Goal: Task Accomplishment & Management: Use online tool/utility

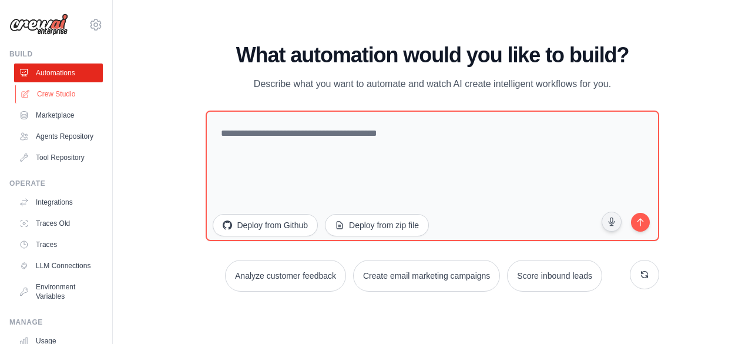
click at [62, 92] on link "Crew Studio" at bounding box center [59, 94] width 89 height 19
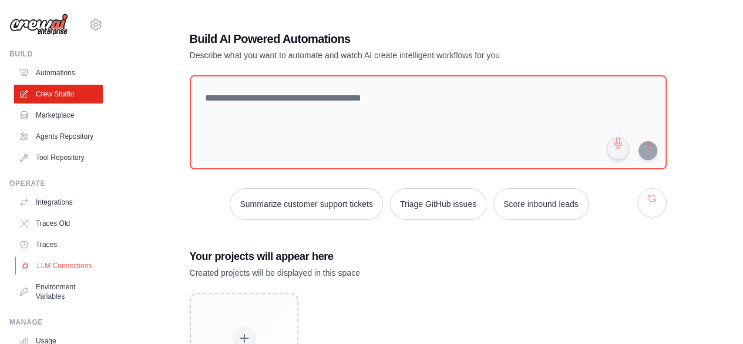
click at [62, 275] on link "LLM Connections" at bounding box center [59, 265] width 89 height 19
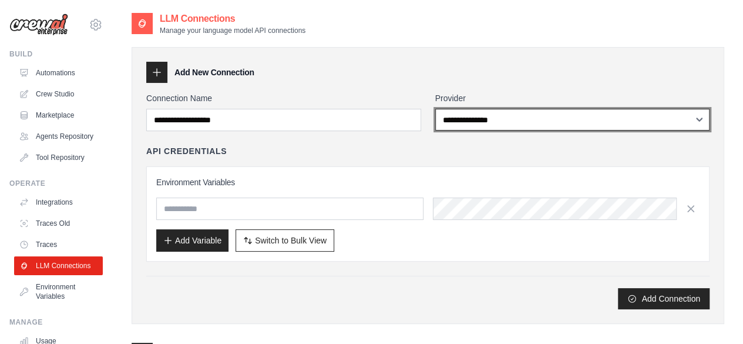
click at [480, 121] on select "**********" at bounding box center [572, 120] width 275 height 22
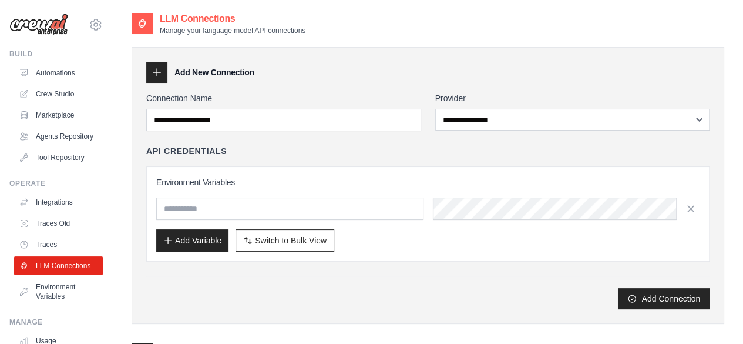
click at [390, 294] on div "Add Connection" at bounding box center [427, 298] width 563 height 21
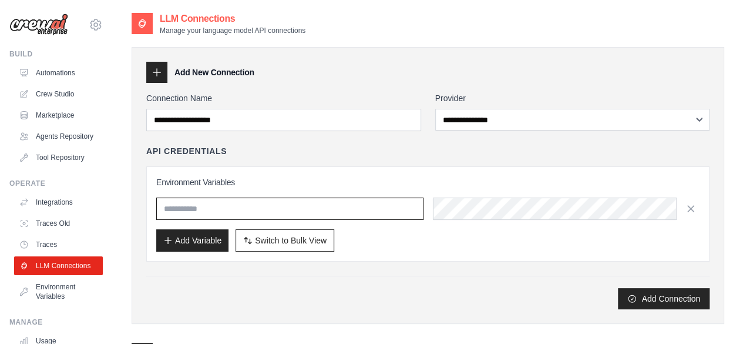
click at [252, 210] on input "text" at bounding box center [289, 208] width 267 height 22
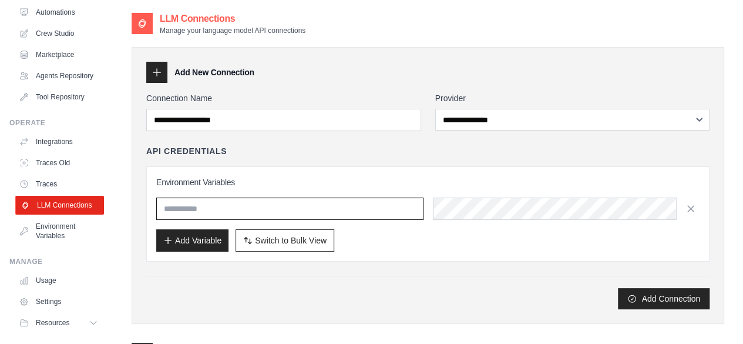
scroll to position [108, 0]
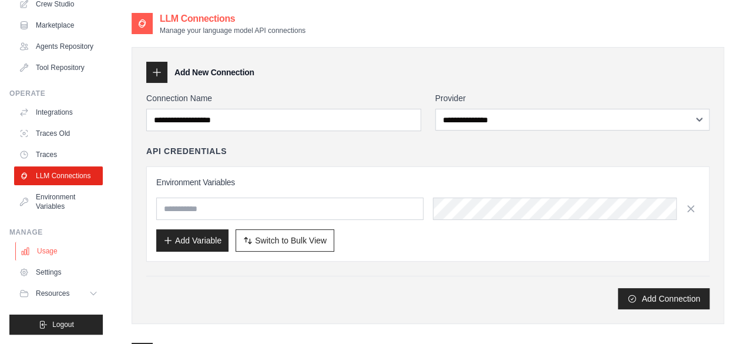
click at [53, 256] on link "Usage" at bounding box center [59, 250] width 89 height 19
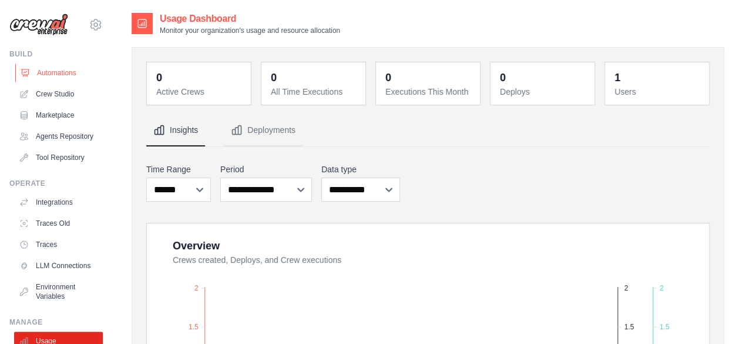
click at [63, 69] on link "Automations" at bounding box center [59, 72] width 89 height 19
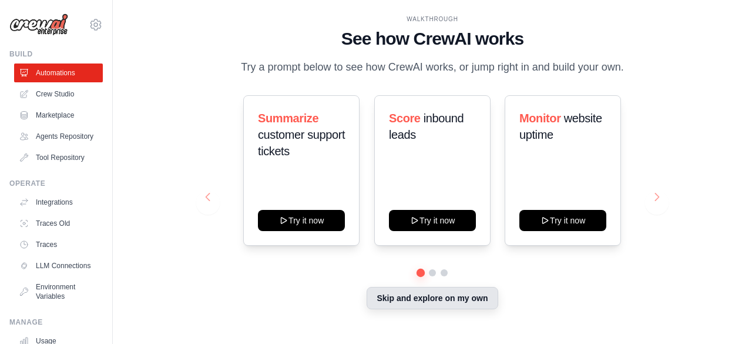
click at [444, 298] on button "Skip and explore on my own" at bounding box center [431, 298] width 131 height 22
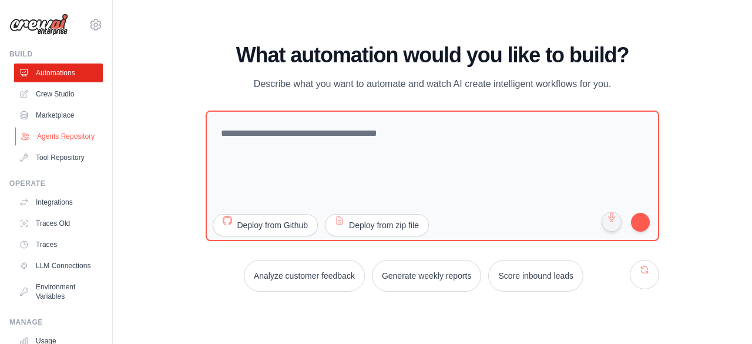
click at [64, 143] on link "Agents Repository" at bounding box center [59, 136] width 89 height 19
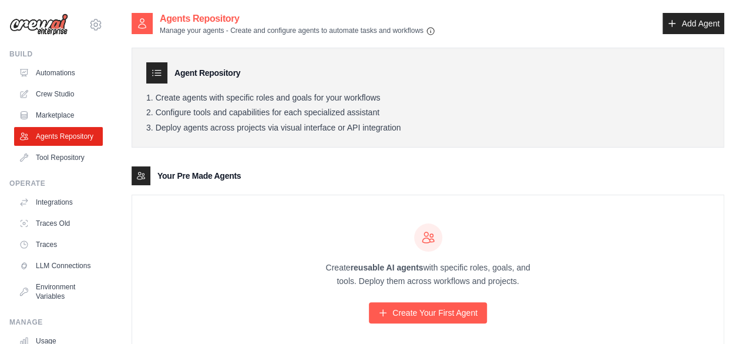
click at [64, 143] on link "Agents Repository" at bounding box center [58, 136] width 89 height 19
click at [34, 21] on img at bounding box center [38, 25] width 59 height 22
click at [89, 23] on icon at bounding box center [96, 25] width 14 height 14
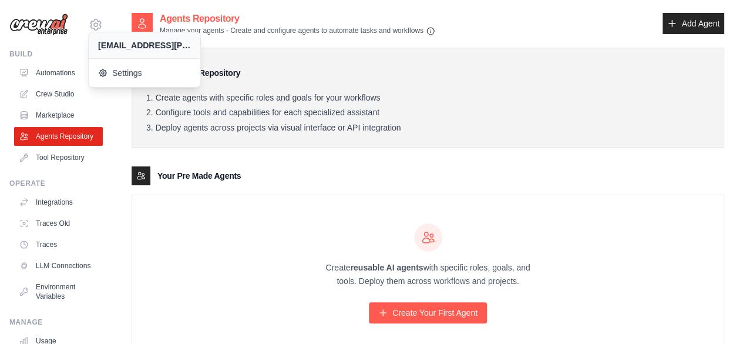
click at [241, 252] on div "Create reusable AI agents with specific roles, goals, and tools. Deploy them ac…" at bounding box center [427, 273] width 591 height 156
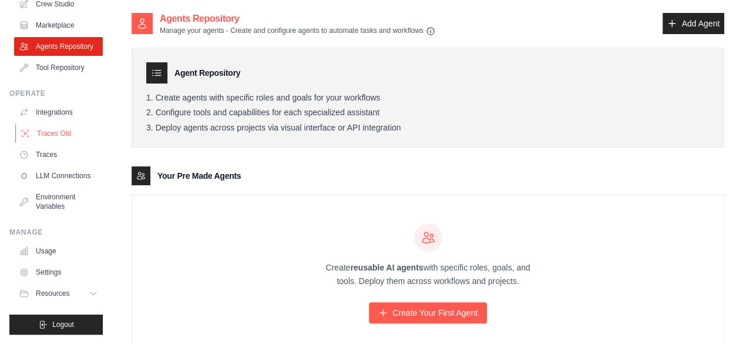
scroll to position [38, 0]
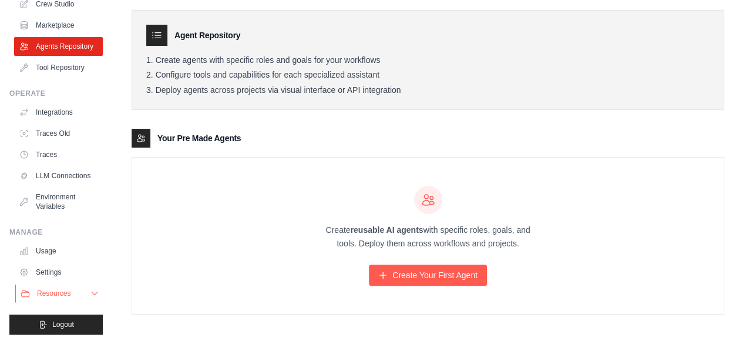
click at [55, 288] on button "Resources" at bounding box center [59, 293] width 89 height 19
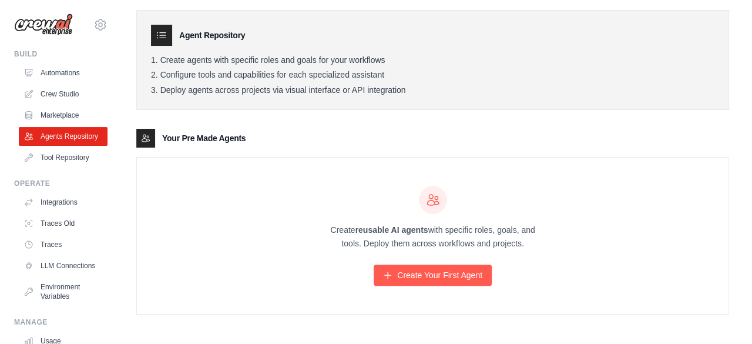
scroll to position [0, 0]
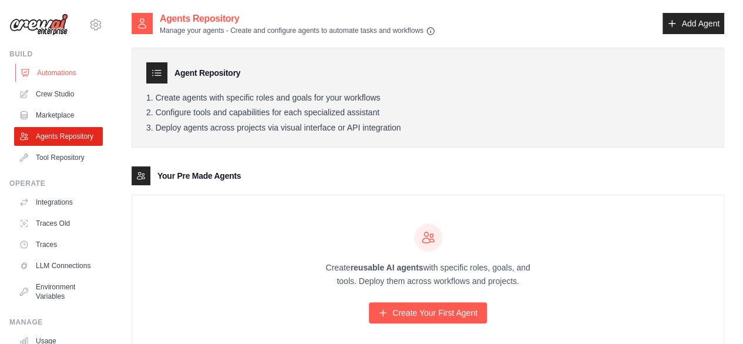
click at [57, 72] on link "Automations" at bounding box center [59, 72] width 89 height 19
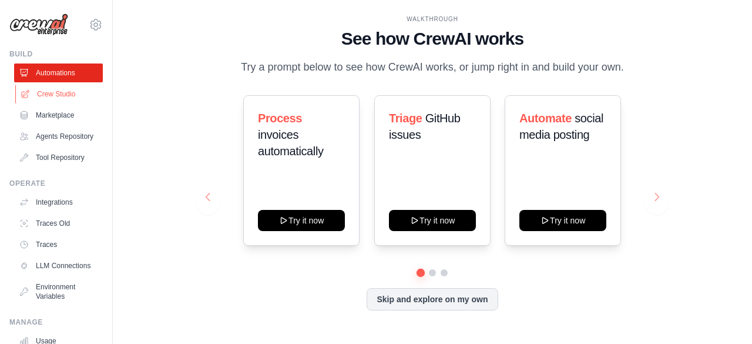
click at [56, 98] on link "Crew Studio" at bounding box center [59, 94] width 89 height 19
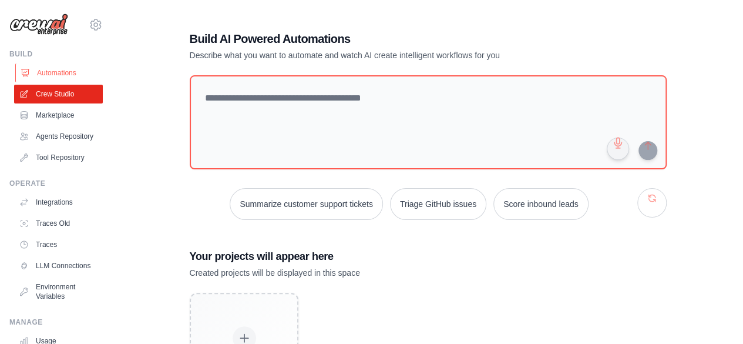
click at [54, 76] on link "Automations" at bounding box center [59, 72] width 89 height 19
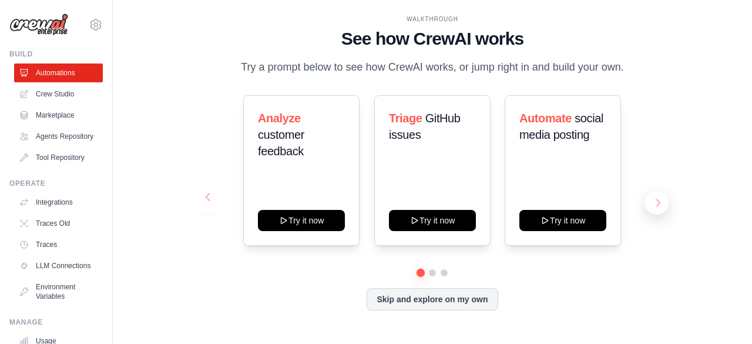
click at [653, 201] on button at bounding box center [656, 202] width 23 height 23
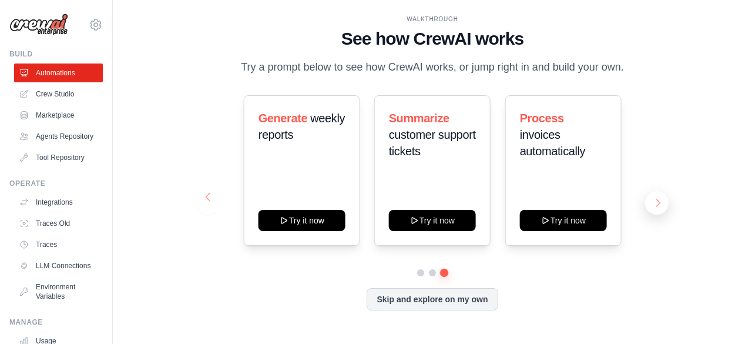
click at [653, 201] on button at bounding box center [656, 202] width 23 height 23
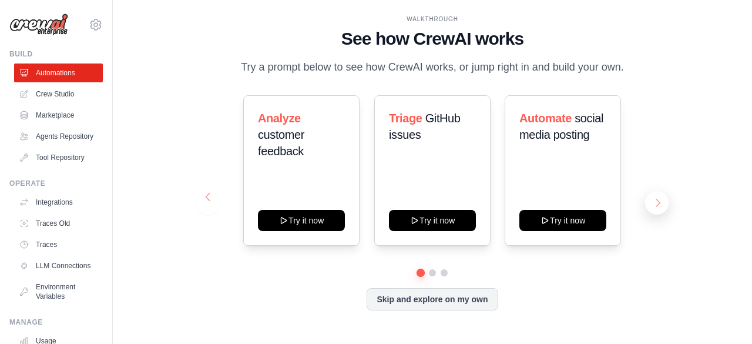
click at [653, 201] on button at bounding box center [656, 202] width 23 height 23
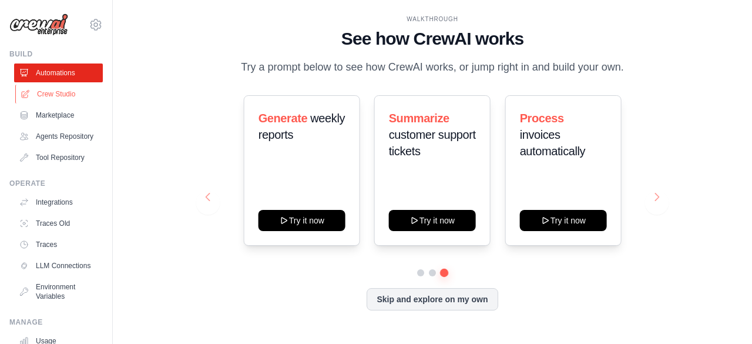
click at [59, 97] on link "Crew Studio" at bounding box center [59, 94] width 89 height 19
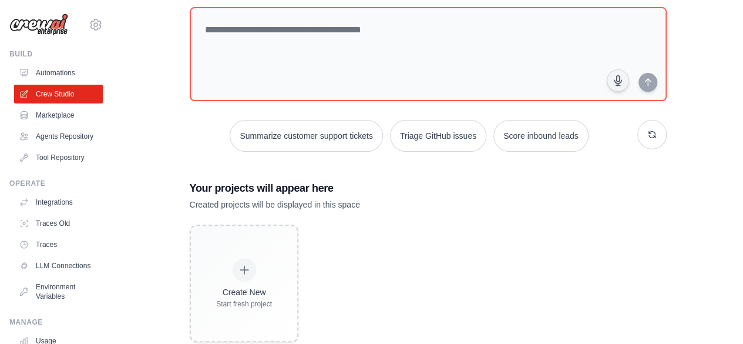
scroll to position [71, 0]
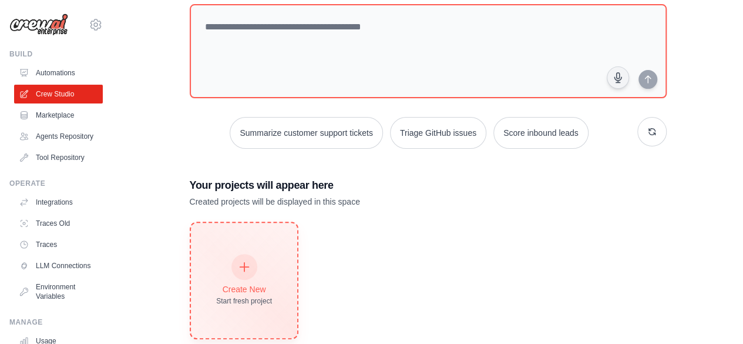
click at [250, 263] on icon at bounding box center [243, 266] width 13 height 13
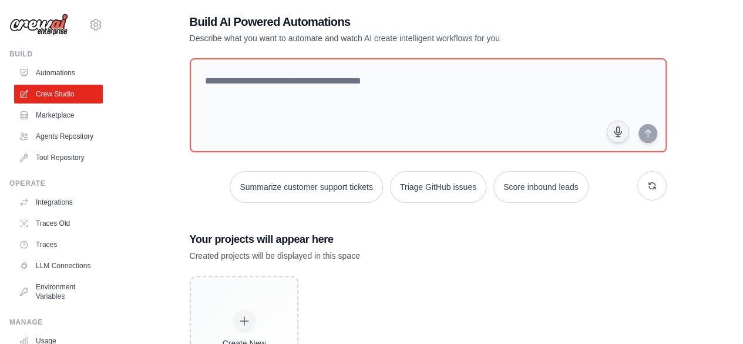
scroll to position [0, 0]
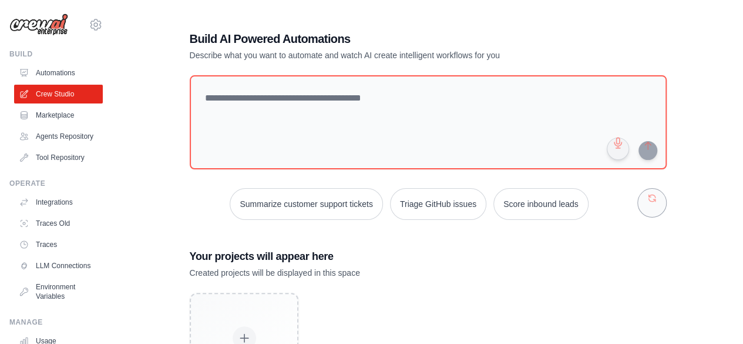
click at [655, 206] on button "button" at bounding box center [651, 202] width 29 height 29
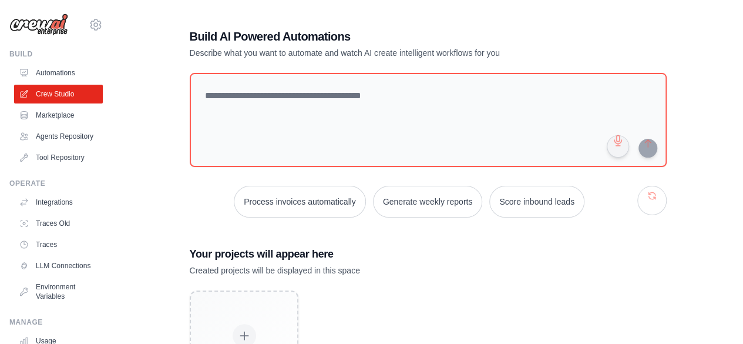
scroll to position [96, 0]
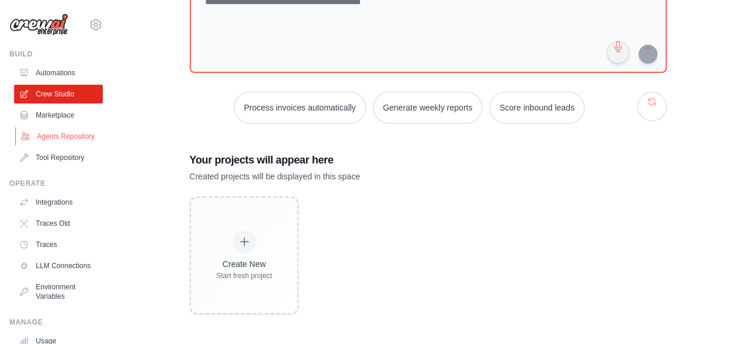
click at [61, 136] on link "Agents Repository" at bounding box center [59, 136] width 89 height 19
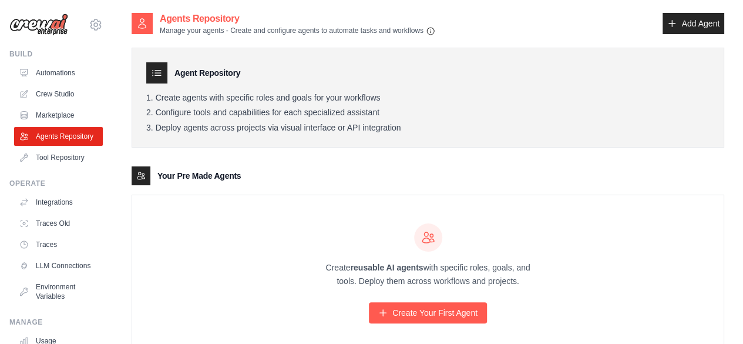
scroll to position [38, 0]
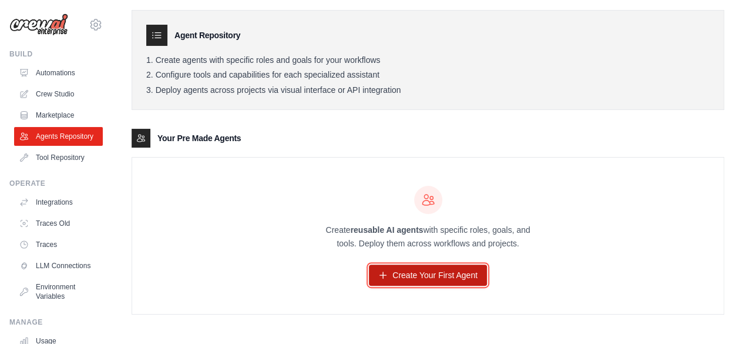
click at [455, 278] on link "Create Your First Agent" at bounding box center [428, 274] width 118 height 21
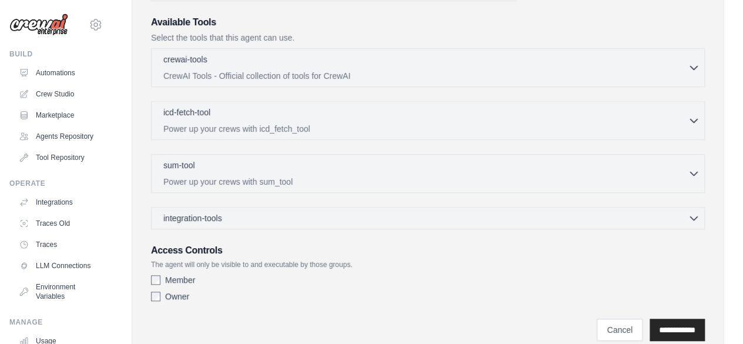
scroll to position [319, 0]
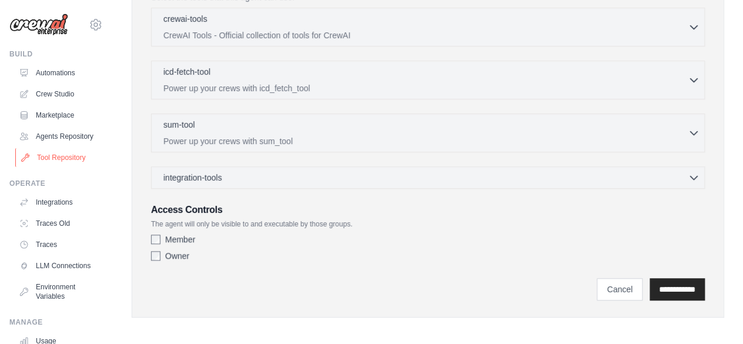
click at [68, 167] on link "Tool Repository" at bounding box center [59, 157] width 89 height 19
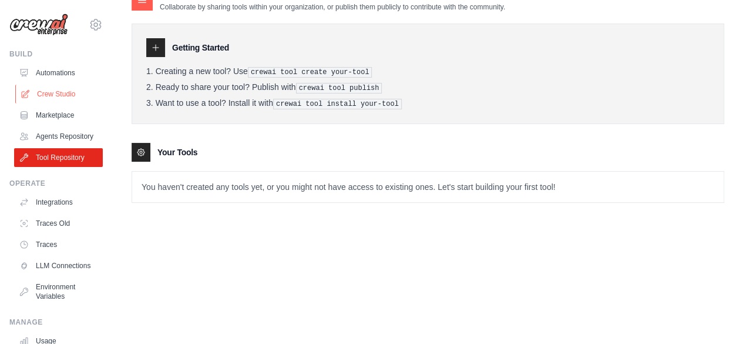
click at [56, 90] on link "Crew Studio" at bounding box center [59, 94] width 89 height 19
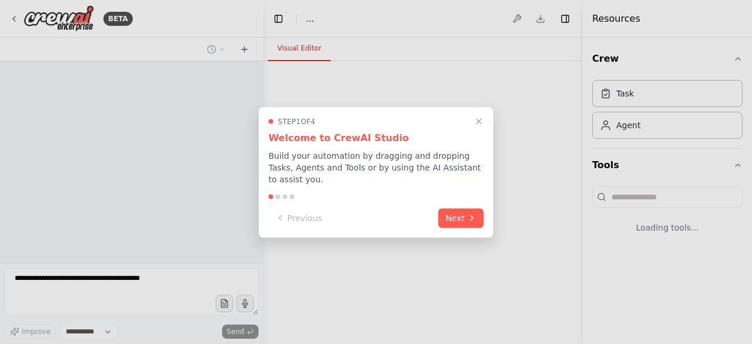
select select "****"
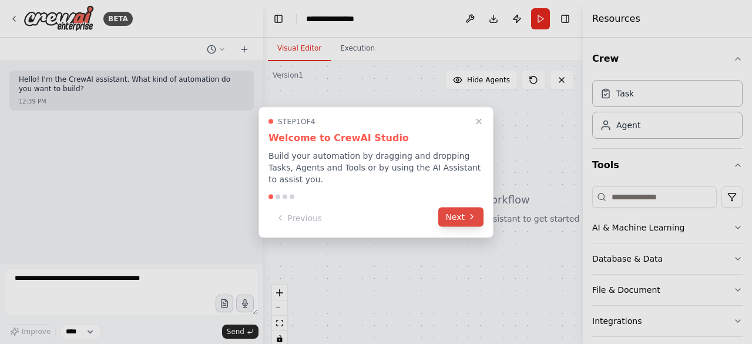
click at [456, 207] on button "Next" at bounding box center [460, 216] width 45 height 19
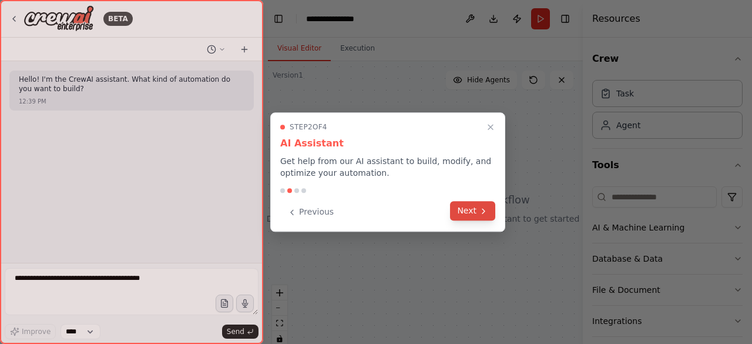
click at [472, 210] on button "Next" at bounding box center [472, 210] width 45 height 19
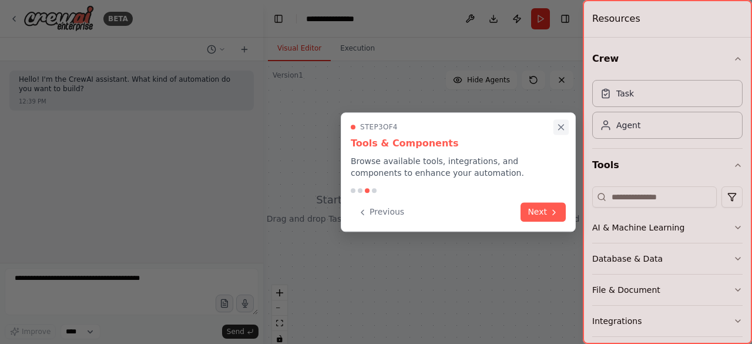
click at [561, 130] on icon "Close walkthrough" at bounding box center [561, 127] width 11 height 11
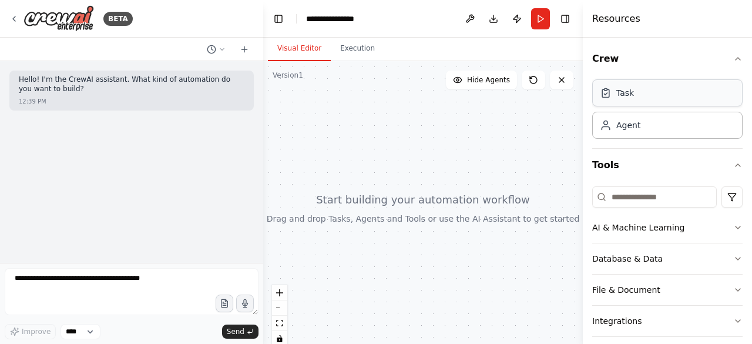
click at [627, 98] on div "Task" at bounding box center [667, 92] width 150 height 27
click at [301, 89] on div at bounding box center [422, 208] width 319 height 294
click at [316, 112] on div at bounding box center [422, 208] width 319 height 294
click at [612, 90] on div "Task" at bounding box center [617, 93] width 34 height 12
click at [607, 95] on icon at bounding box center [606, 93] width 12 height 12
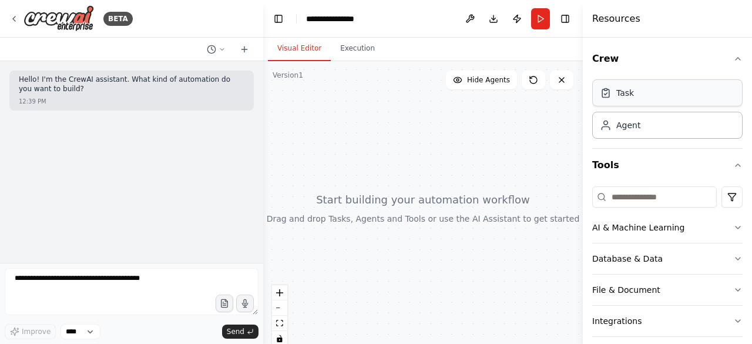
click at [607, 95] on icon at bounding box center [606, 93] width 12 height 12
click at [224, 51] on icon at bounding box center [221, 49] width 7 height 7
click at [210, 150] on div at bounding box center [131, 172] width 263 height 344
click at [368, 150] on div at bounding box center [422, 208] width 319 height 294
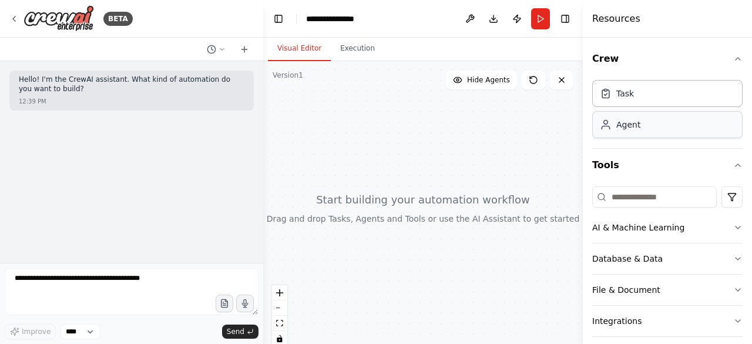
click at [628, 127] on div "Agent" at bounding box center [628, 125] width 24 height 12
click at [429, 203] on div at bounding box center [422, 208] width 319 height 294
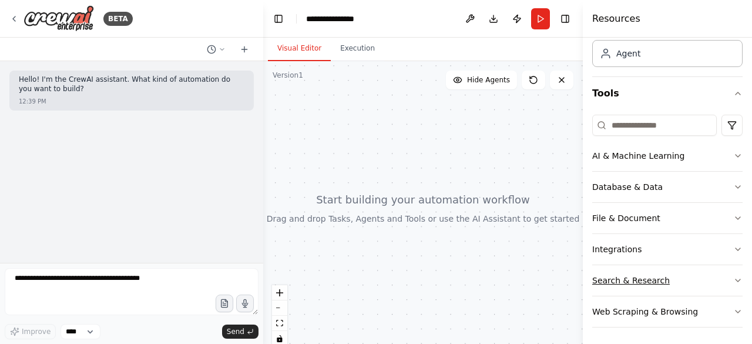
click at [639, 277] on div "Search & Research" at bounding box center [631, 280] width 78 height 12
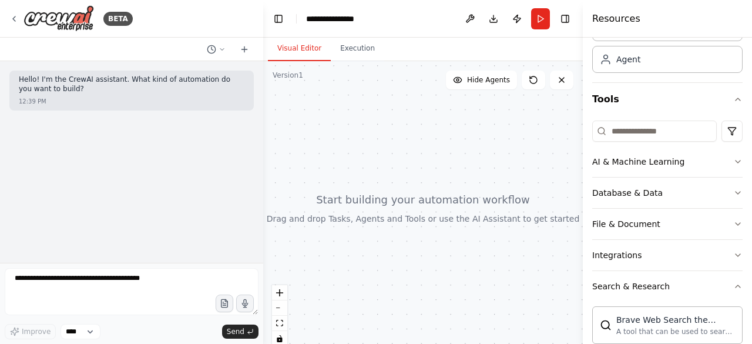
scroll to position [65, 0]
click at [634, 282] on div "Search & Research" at bounding box center [631, 287] width 78 height 12
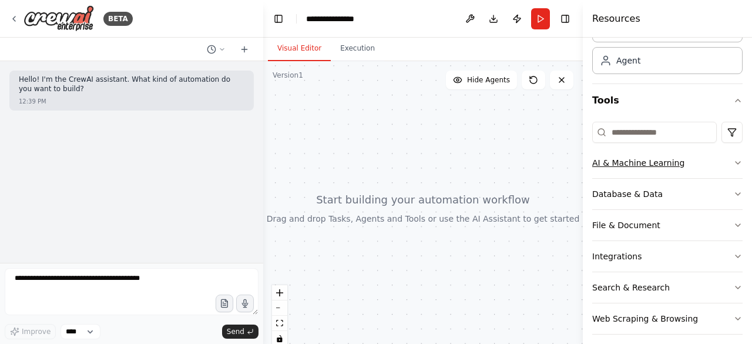
click at [643, 166] on div "AI & Machine Learning" at bounding box center [638, 163] width 92 height 12
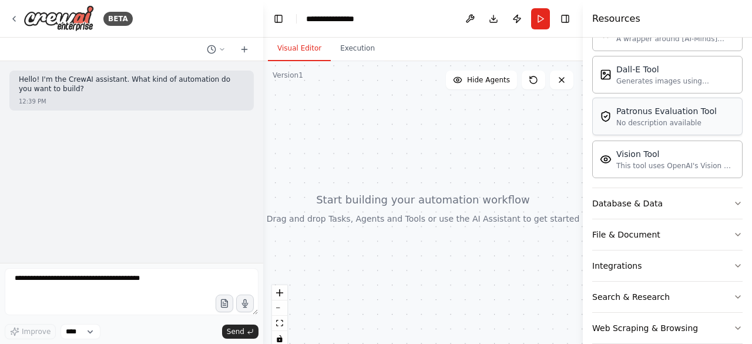
scroll to position [248, 0]
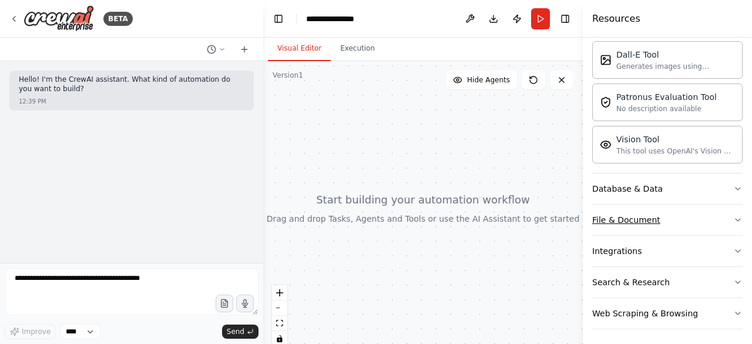
click at [651, 224] on button "File & Document" at bounding box center [667, 219] width 150 height 31
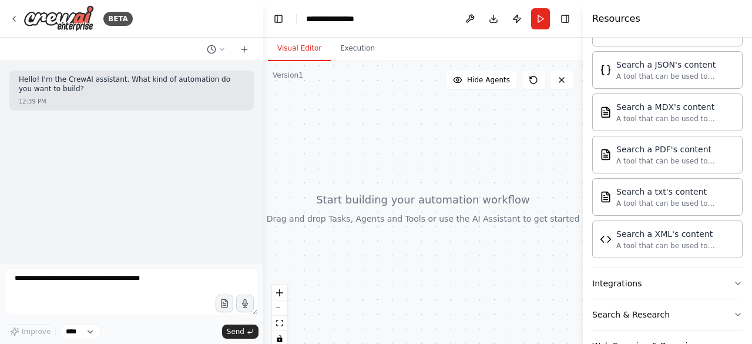
scroll to position [593, 0]
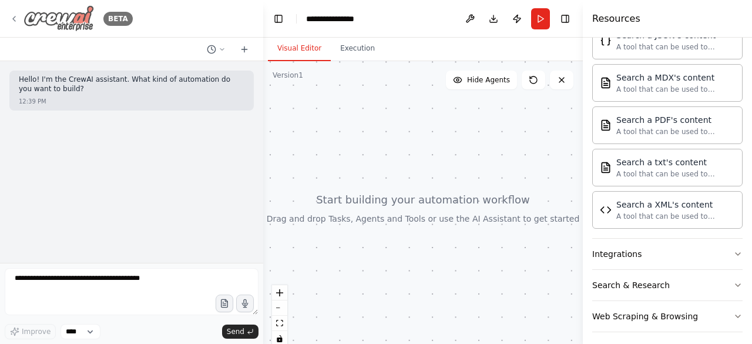
click at [67, 25] on img at bounding box center [58, 18] width 70 height 26
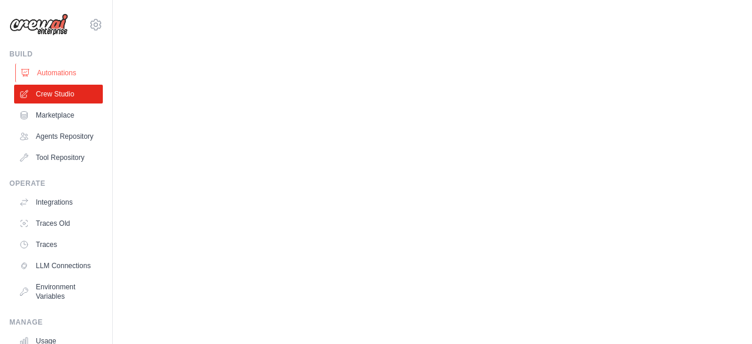
click at [45, 68] on link "Automations" at bounding box center [59, 72] width 89 height 19
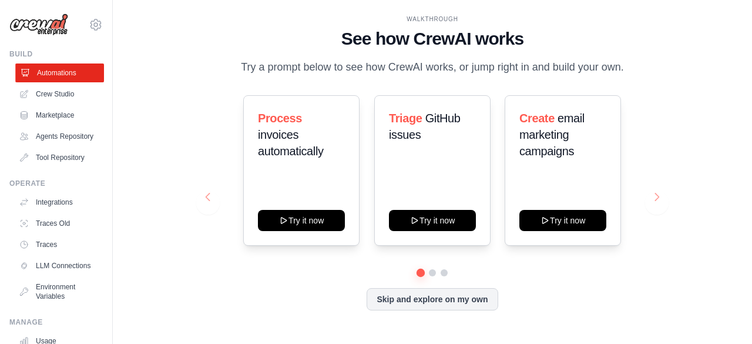
click at [53, 70] on link "Automations" at bounding box center [59, 72] width 89 height 19
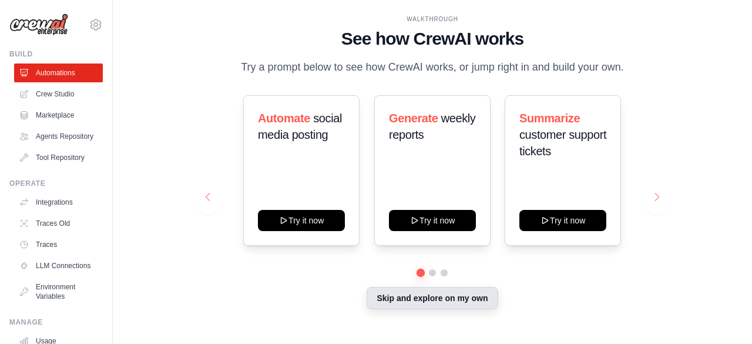
click at [432, 305] on button "Skip and explore on my own" at bounding box center [431, 298] width 131 height 22
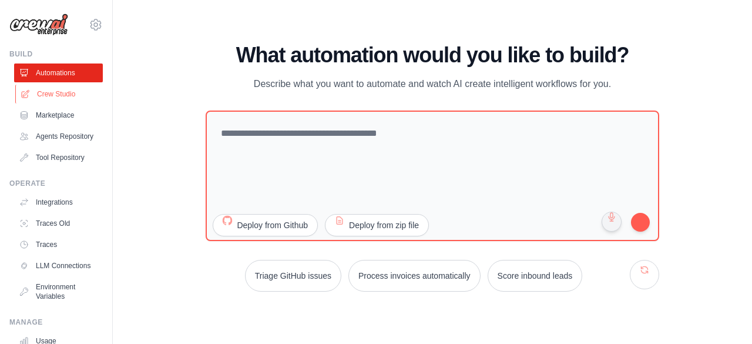
click at [52, 87] on link "Crew Studio" at bounding box center [59, 94] width 89 height 19
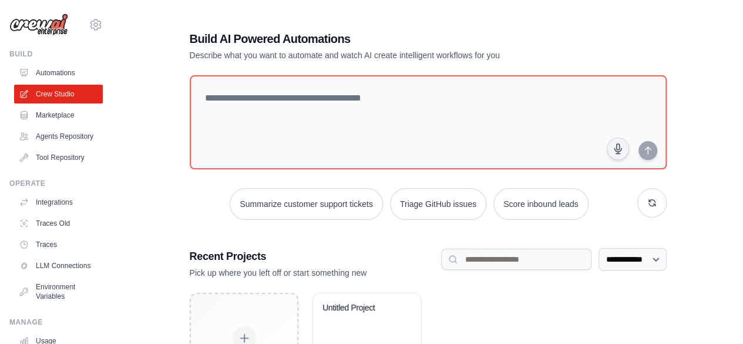
scroll to position [96, 0]
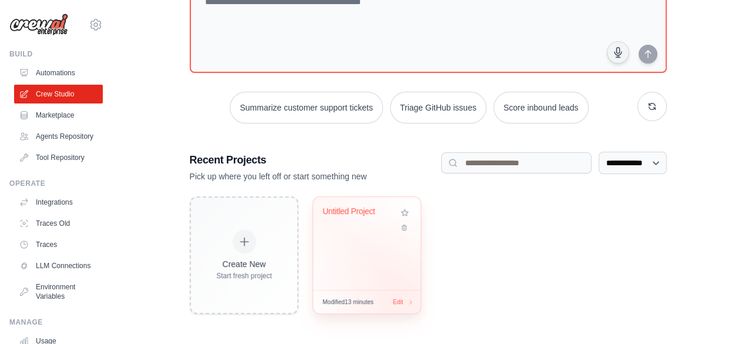
click at [393, 302] on span "Edit" at bounding box center [397, 301] width 10 height 9
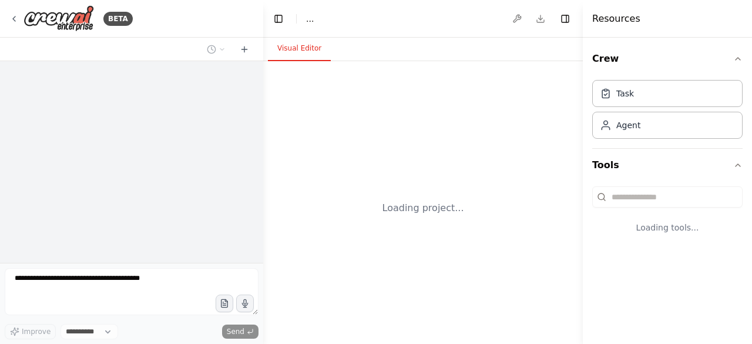
select select "****"
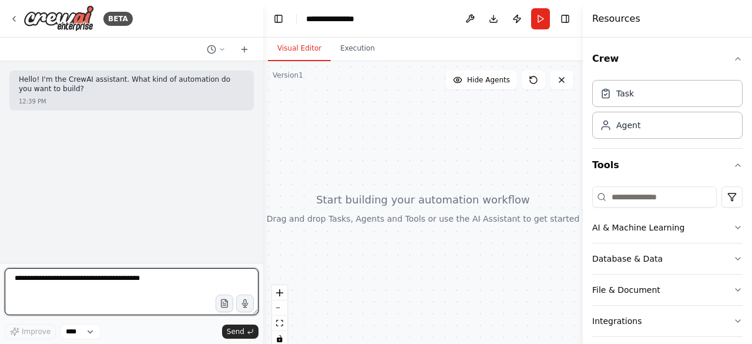
click at [83, 282] on textarea at bounding box center [132, 291] width 254 height 47
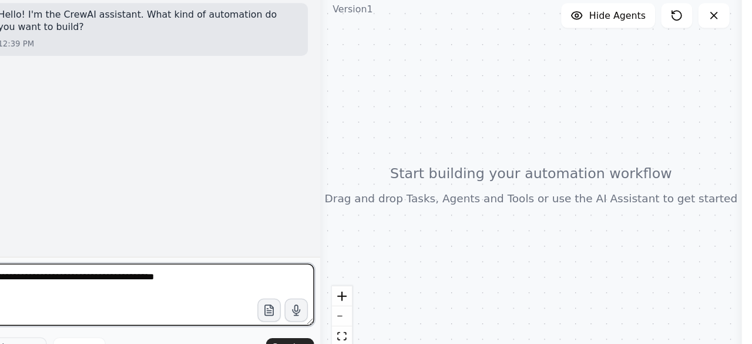
type textarea "**********"
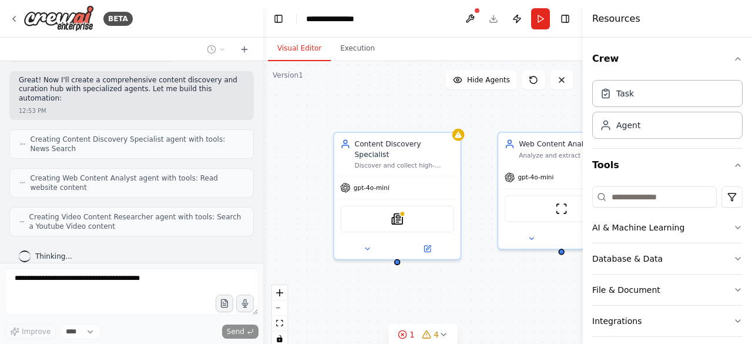
scroll to position [395, 0]
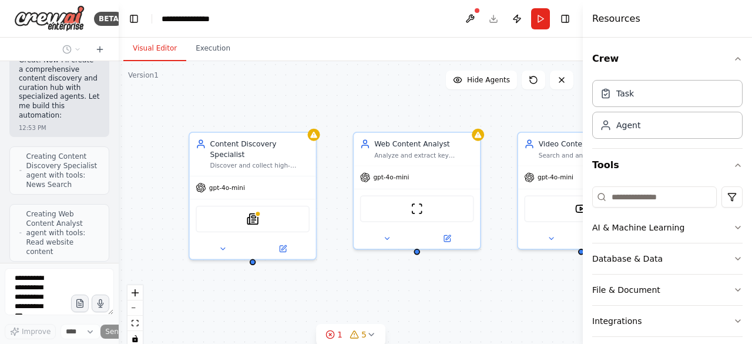
drag, startPoint x: 262, startPoint y: 159, endPoint x: 83, endPoint y: 161, distance: 178.5
click at [83, 161] on div "BETA Hello! I'm the CrewAI assistant. What kind of automation do you want to bu…" at bounding box center [59, 172] width 119 height 344
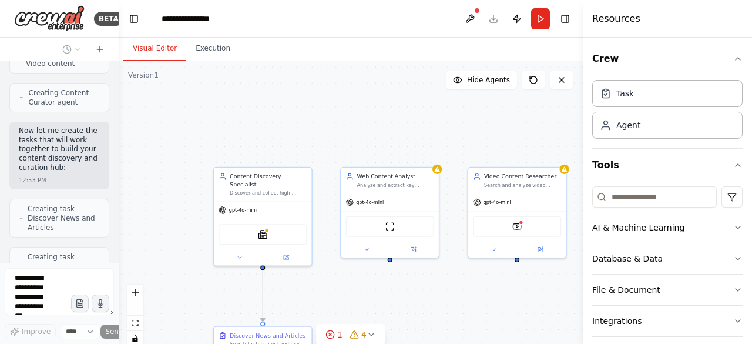
scroll to position [891, 0]
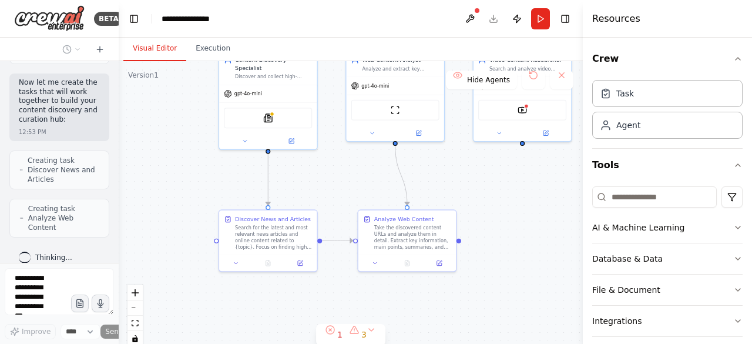
drag, startPoint x: 320, startPoint y: 307, endPoint x: 325, endPoint y: 191, distance: 116.4
click at [325, 191] on div ".deletable-edge-delete-btn { width: 20px; height: 20px; border: 0px solid #ffff…" at bounding box center [351, 208] width 464 height 294
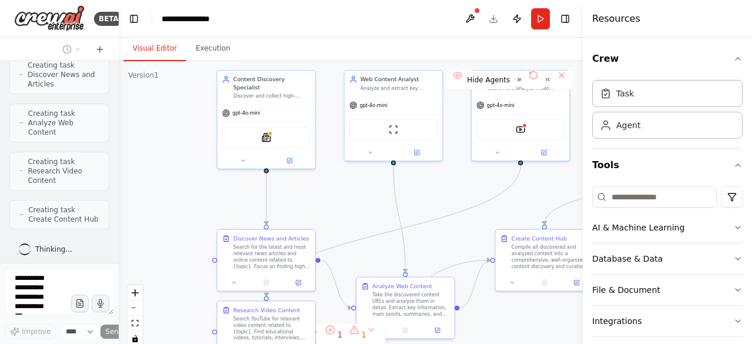
scroll to position [977, 0]
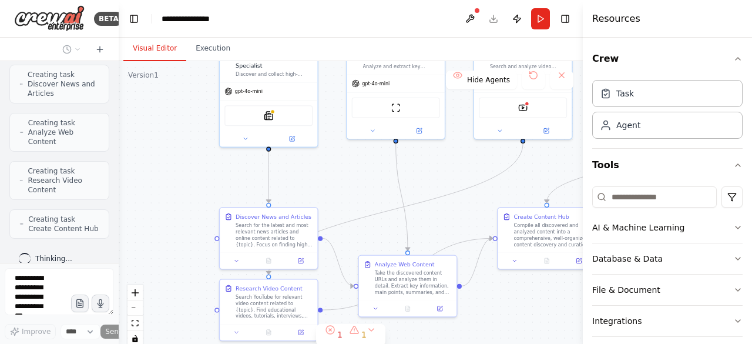
click at [327, 179] on div ".deletable-edge-delete-btn { width: 20px; height: 20px; border: 0px solid #ffff…" at bounding box center [351, 208] width 464 height 294
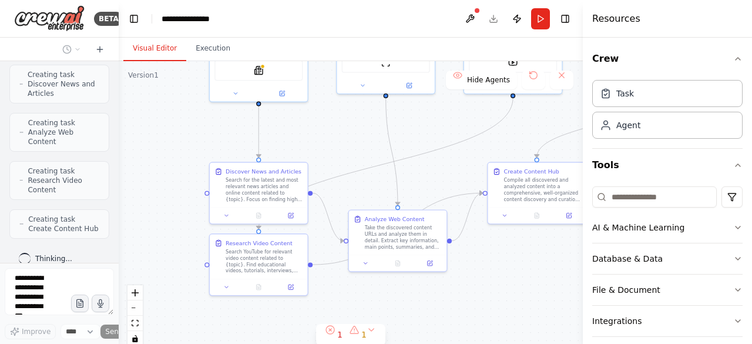
drag, startPoint x: 344, startPoint y: 200, endPoint x: 330, endPoint y: 148, distance: 54.0
click at [330, 148] on div ".deletable-edge-delete-btn { width: 20px; height: 20px; border: 0px solid #ffff…" at bounding box center [351, 208] width 464 height 294
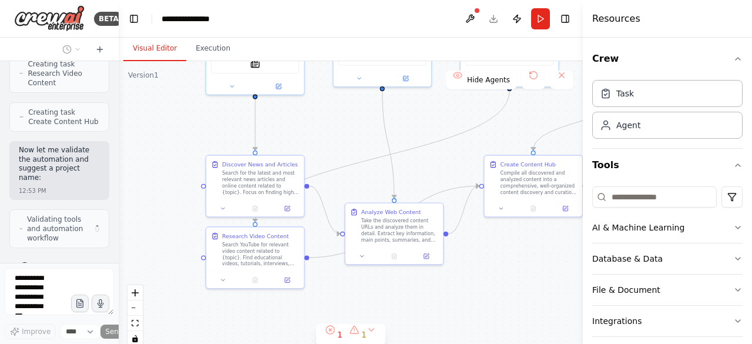
scroll to position [1093, 0]
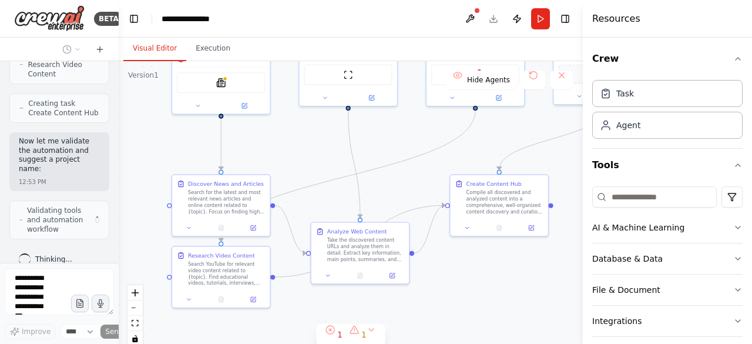
drag, startPoint x: 543, startPoint y: 249, endPoint x: 506, endPoint y: 274, distance: 44.8
click at [506, 274] on div ".deletable-edge-delete-btn { width: 20px; height: 20px; border: 0px solid #ffff…" at bounding box center [351, 208] width 464 height 294
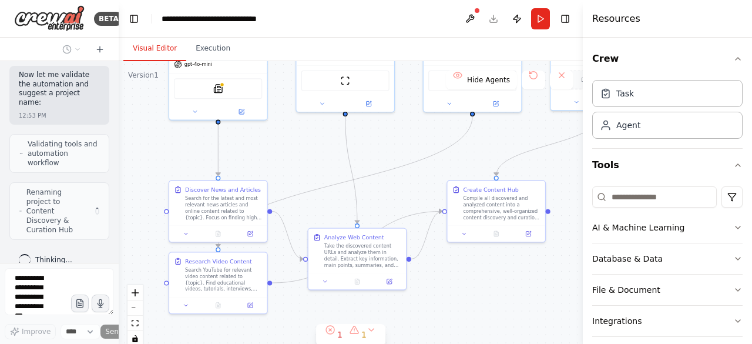
scroll to position [1140, 0]
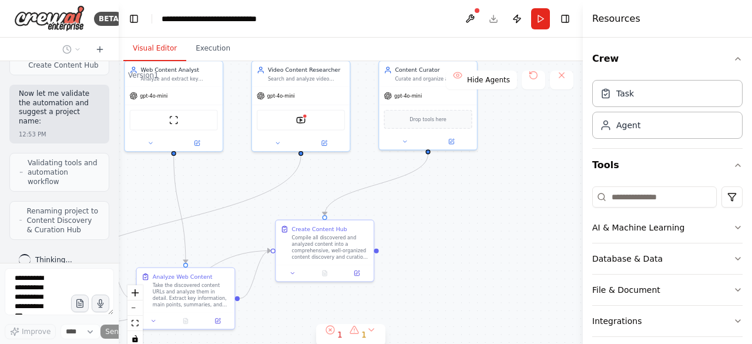
drag, startPoint x: 447, startPoint y: 289, endPoint x: 275, endPoint y: 328, distance: 175.9
click at [275, 328] on div ".deletable-edge-delete-btn { width: 20px; height: 20px; border: 0px solid #ffff…" at bounding box center [351, 208] width 464 height 294
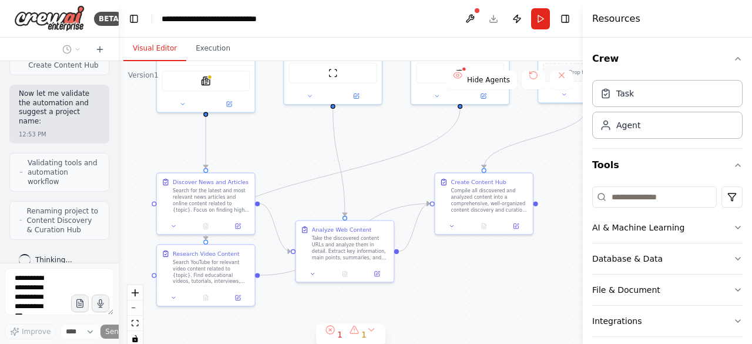
drag, startPoint x: 387, startPoint y: 244, endPoint x: 549, endPoint y: 189, distance: 171.2
click at [549, 189] on div ".deletable-edge-delete-btn { width: 20px; height: 20px; border: 0px solid #ffff…" at bounding box center [351, 208] width 464 height 294
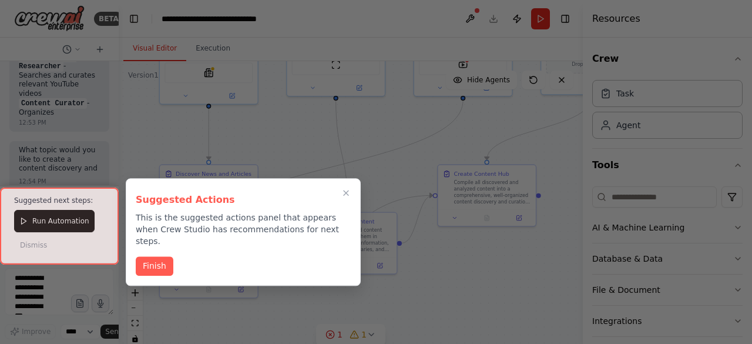
click at [348, 193] on h3 "Suggested Actions" at bounding box center [243, 200] width 215 height 14
click at [158, 255] on button "Finish" at bounding box center [155, 264] width 38 height 19
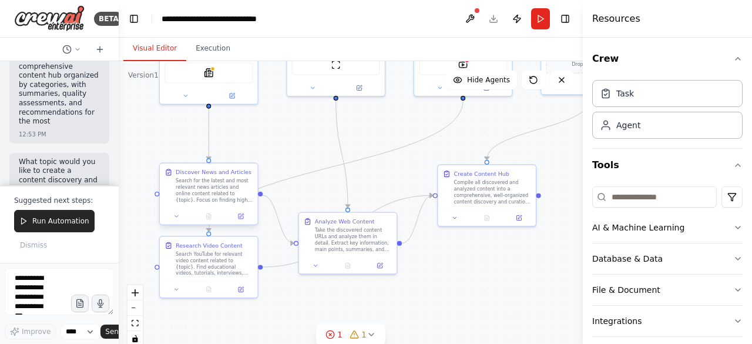
scroll to position [1904, 0]
click at [198, 195] on div "Search for the latest and most relevant news articles and online content relate…" at bounding box center [214, 189] width 77 height 25
click at [198, 174] on div "Discover News and Articles" at bounding box center [214, 172] width 76 height 8
click at [382, 266] on icon at bounding box center [379, 264] width 6 height 6
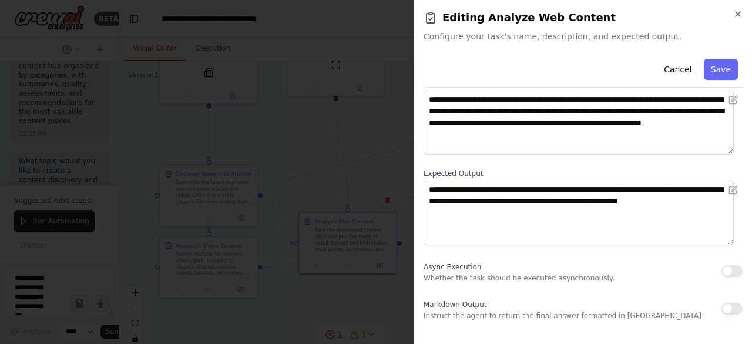
scroll to position [124, 0]
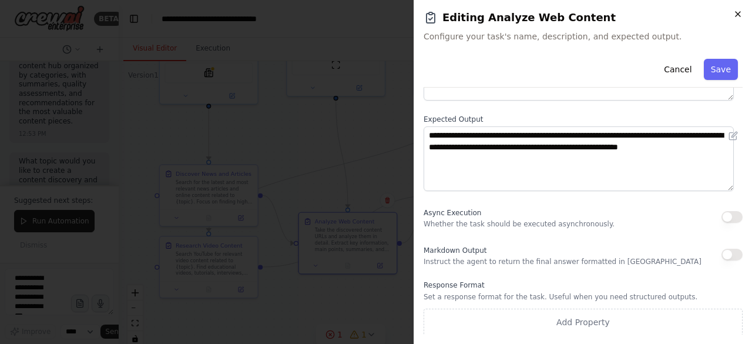
click at [739, 14] on icon "button" at bounding box center [737, 13] width 9 height 9
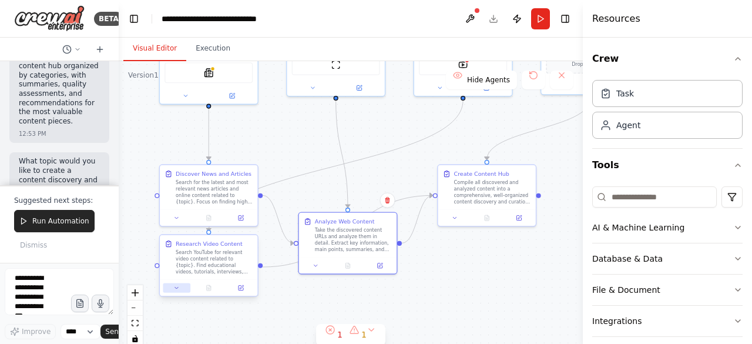
click at [174, 284] on button at bounding box center [176, 287] width 27 height 9
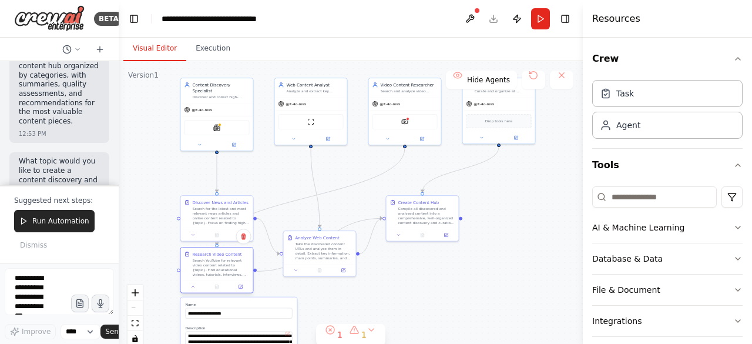
click at [198, 290] on div at bounding box center [217, 286] width 72 height 12
click at [192, 288] on icon at bounding box center [193, 286] width 5 height 5
click at [335, 332] on div "1" at bounding box center [333, 334] width 17 height 12
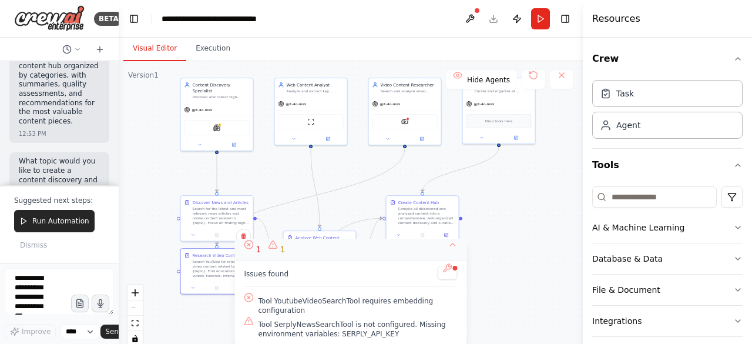
click at [455, 247] on button "1 1" at bounding box center [351, 249] width 232 height 22
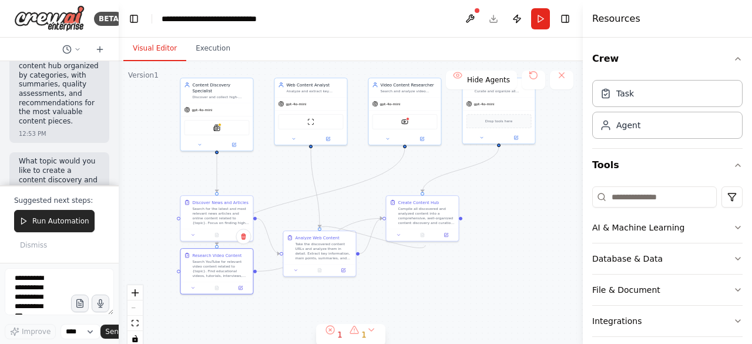
drag, startPoint x: 318, startPoint y: 228, endPoint x: 425, endPoint y: 245, distance: 108.1
click at [425, 245] on div ".deletable-edge-delete-btn { width: 20px; height: 20px; border: 0px solid #ffff…" at bounding box center [351, 208] width 464 height 294
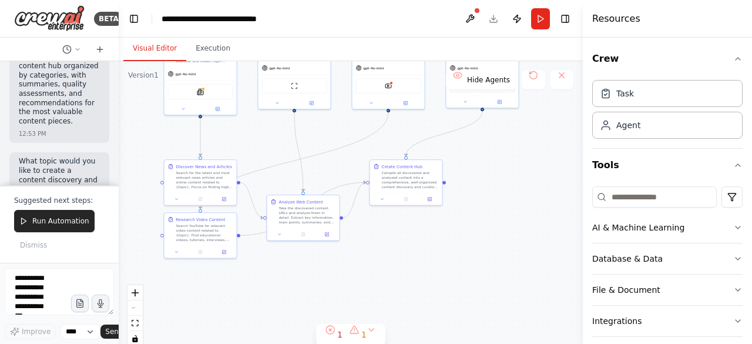
drag, startPoint x: 328, startPoint y: 280, endPoint x: 312, endPoint y: 243, distance: 39.9
click at [312, 243] on div ".deletable-edge-delete-btn { width: 20px; height: 20px; border: 0px solid #ffff…" at bounding box center [351, 208] width 464 height 294
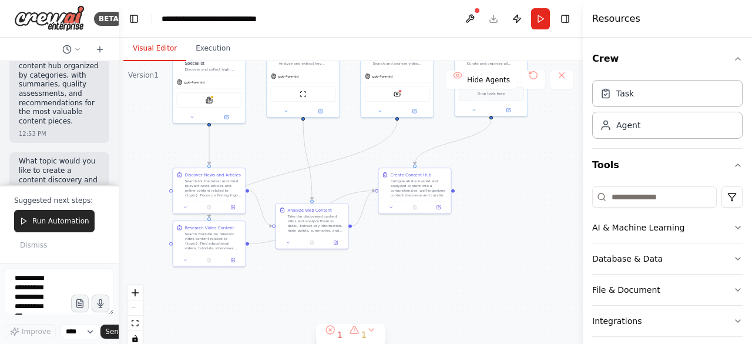
drag, startPoint x: 316, startPoint y: 247, endPoint x: 325, endPoint y: 256, distance: 12.5
click at [325, 256] on div ".deletable-edge-delete-btn { width: 20px; height: 20px; border: 0px solid #ffff…" at bounding box center [351, 208] width 464 height 294
click at [457, 194] on div ".deletable-edge-delete-btn { width: 20px; height: 20px; border: 0px solid #ffff…" at bounding box center [351, 208] width 464 height 294
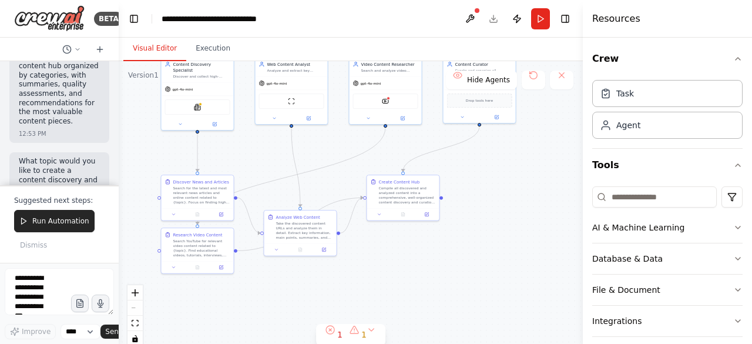
drag, startPoint x: 455, startPoint y: 192, endPoint x: 443, endPoint y: 198, distance: 13.4
click at [443, 198] on div ".deletable-edge-delete-btn { width: 20px; height: 20px; border: 0px solid #ffff…" at bounding box center [351, 208] width 464 height 294
click at [445, 187] on div ".deletable-edge-delete-btn { width: 20px; height: 20px; border: 0px solid #ffff…" at bounding box center [351, 208] width 464 height 294
click at [451, 208] on div ".deletable-edge-delete-btn { width: 20px; height: 20px; border: 0px solid #ffff…" at bounding box center [351, 208] width 464 height 294
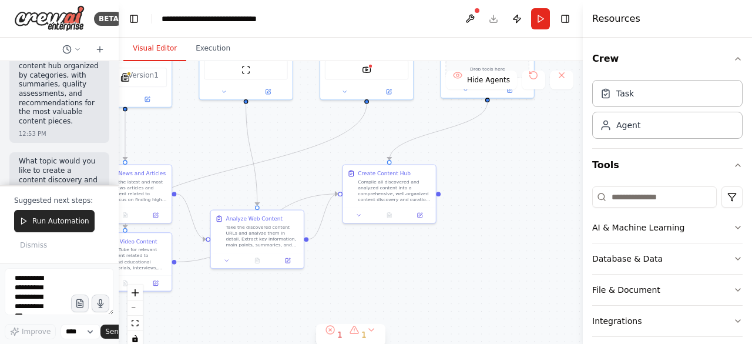
click at [451, 208] on div ".deletable-edge-delete-btn { width: 20px; height: 20px; border: 0px solid #ffff…" at bounding box center [351, 208] width 464 height 294
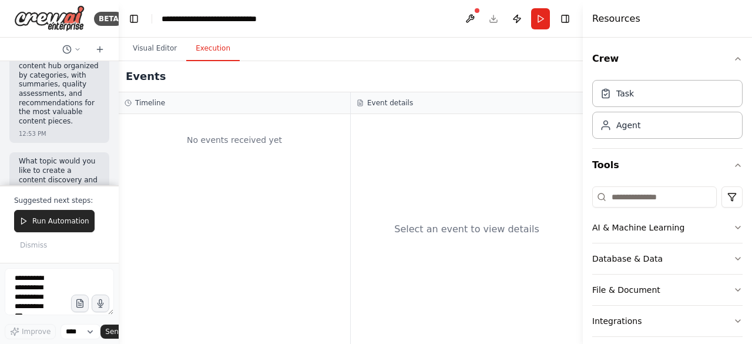
click at [211, 60] on button "Execution" at bounding box center [212, 48] width 53 height 25
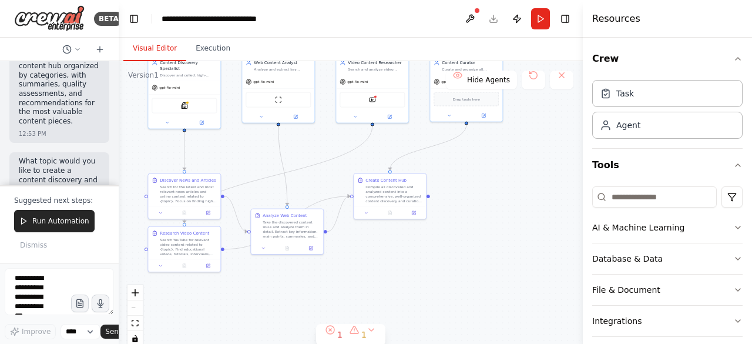
click at [150, 51] on button "Visual Editor" at bounding box center [154, 48] width 63 height 25
click at [291, 205] on div ".deletable-edge-delete-btn { width: 20px; height: 20px; border: 0px solid #ffff…" at bounding box center [351, 208] width 464 height 294
drag, startPoint x: 287, startPoint y: 207, endPoint x: 428, endPoint y: 198, distance: 141.2
click at [428, 198] on div ".deletable-edge-delete-btn { width: 20px; height: 20px; border: 0px solid #ffff…" at bounding box center [351, 208] width 464 height 294
drag, startPoint x: 390, startPoint y: 170, endPoint x: 494, endPoint y: 123, distance: 114.8
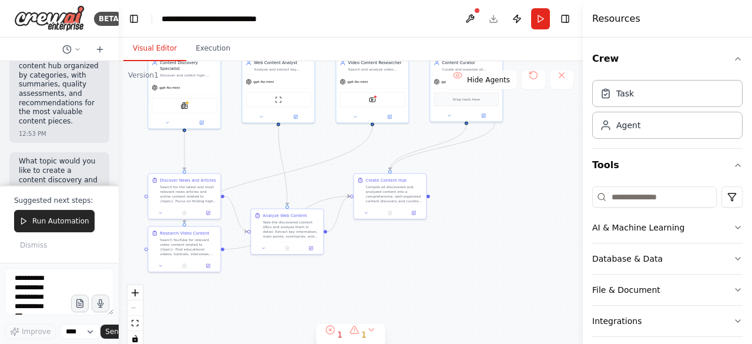
click at [494, 123] on div ".deletable-edge-delete-btn { width: 20px; height: 20px; border: 0px solid #ffff…" at bounding box center [351, 208] width 464 height 294
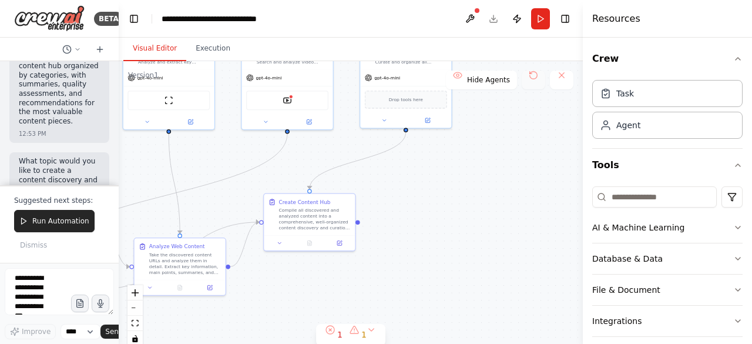
click at [532, 85] on button at bounding box center [532, 79] width 23 height 19
click at [566, 76] on button at bounding box center [561, 79] width 23 height 19
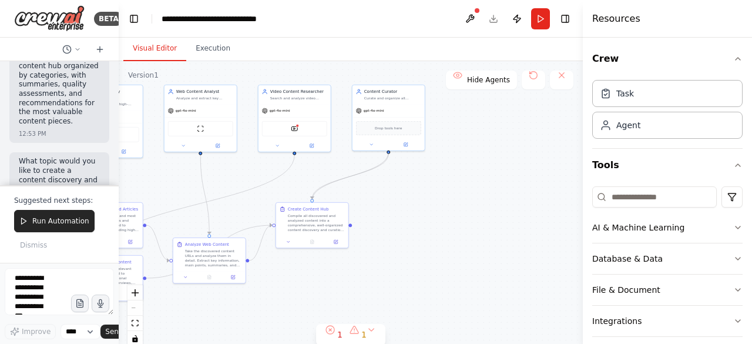
drag, startPoint x: 311, startPoint y: 199, endPoint x: 389, endPoint y: 152, distance: 90.6
click at [272, 152] on div "Content Discovery Specialist Discover and collect high-quality content related …" at bounding box center [157, 128] width 232 height 147
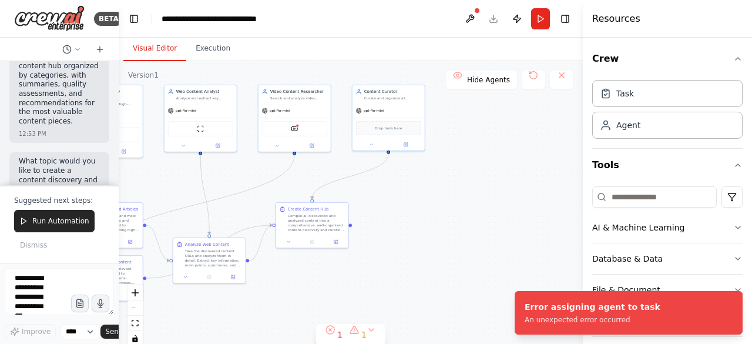
click at [463, 201] on div ".deletable-edge-delete-btn { width: 20px; height: 20px; border: 0px solid #ffff…" at bounding box center [351, 208] width 464 height 294
click at [731, 301] on button "Notifications (F8)" at bounding box center [732, 301] width 14 height 14
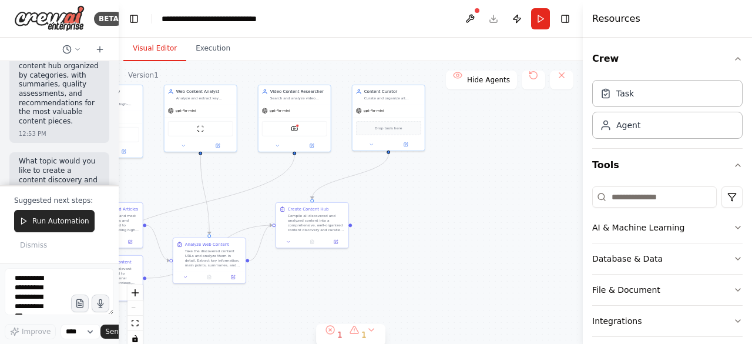
click at [481, 220] on div ".deletable-edge-delete-btn { width: 20px; height: 20px; border: 0px solid #ffff…" at bounding box center [351, 208] width 464 height 294
click at [136, 325] on icon "fit view" at bounding box center [135, 322] width 7 height 6
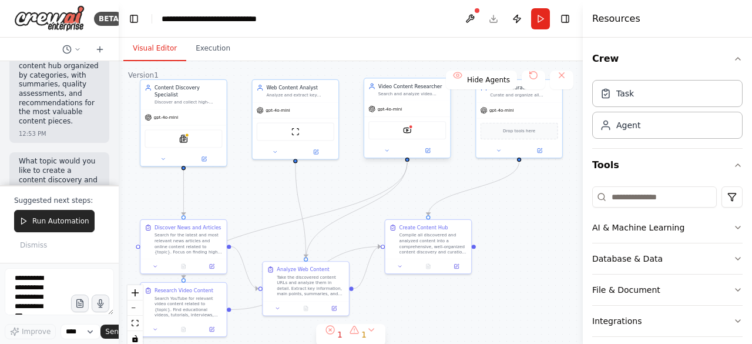
drag, startPoint x: 307, startPoint y: 259, endPoint x: 406, endPoint y: 158, distance: 142.0
click at [381, 158] on div "Content Discovery Specialist Discover and collect high-quality content related …" at bounding box center [243, 131] width 276 height 175
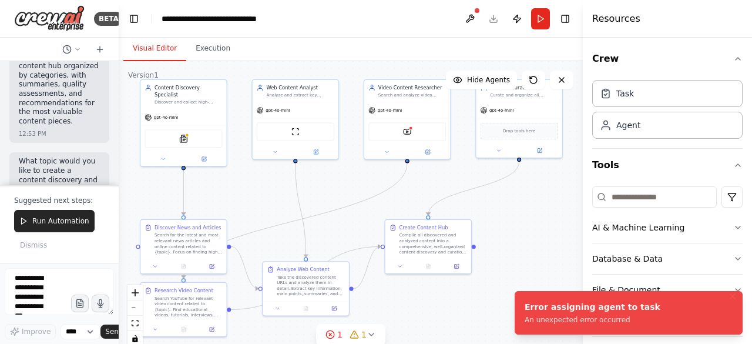
click at [585, 313] on div "Error assigning agent to task An unexpected error occurred" at bounding box center [592, 312] width 136 height 23
click at [733, 296] on button "Notifications (F8)" at bounding box center [732, 301] width 14 height 14
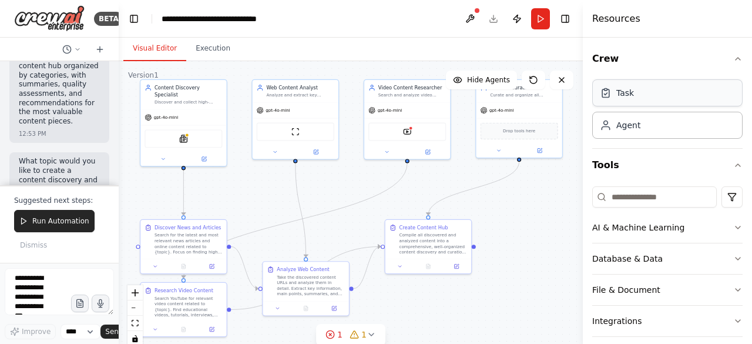
click at [631, 101] on div "Task" at bounding box center [667, 92] width 150 height 27
click at [617, 92] on div "Task" at bounding box center [625, 93] width 18 height 12
click at [622, 68] on button "Crew" at bounding box center [667, 58] width 150 height 33
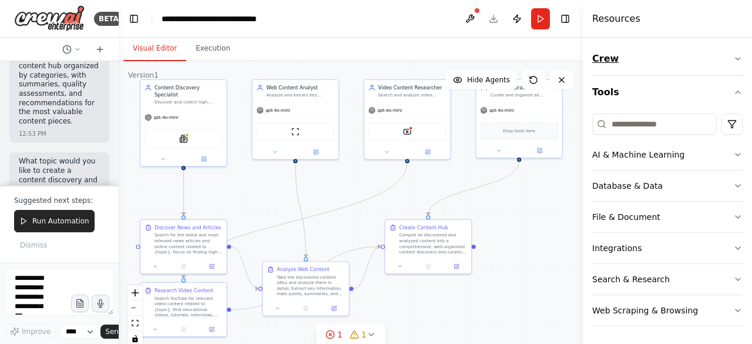
click at [607, 55] on button "Crew" at bounding box center [667, 58] width 150 height 33
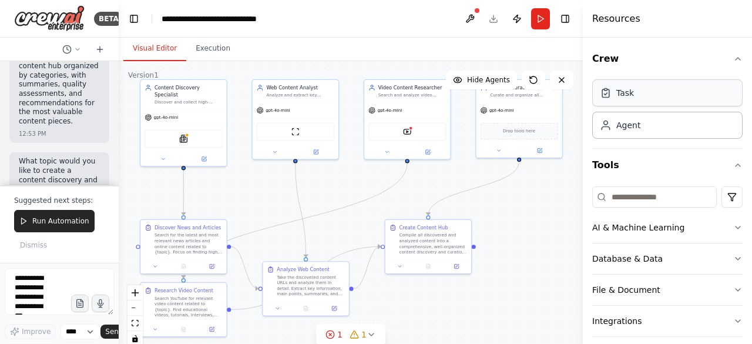
click at [648, 102] on div "Task" at bounding box center [667, 92] width 150 height 27
click at [632, 130] on div "Agent" at bounding box center [667, 124] width 150 height 27
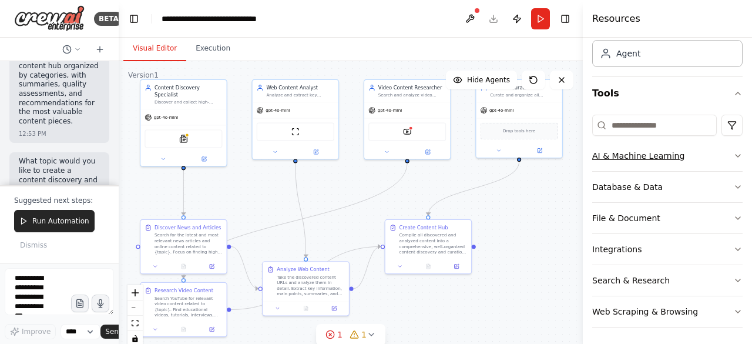
scroll to position [71, 0]
click at [641, 156] on div "AI & Machine Learning" at bounding box center [638, 156] width 92 height 12
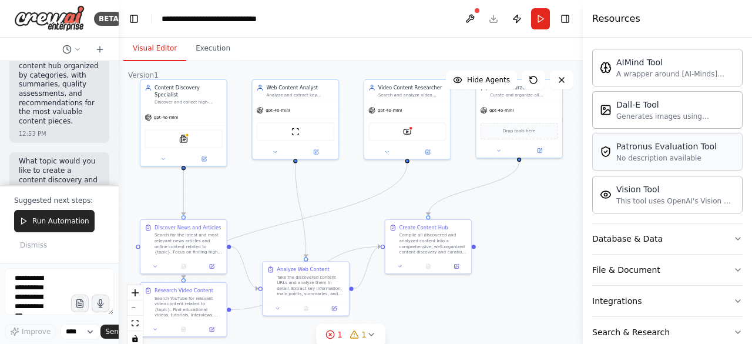
scroll to position [248, 0]
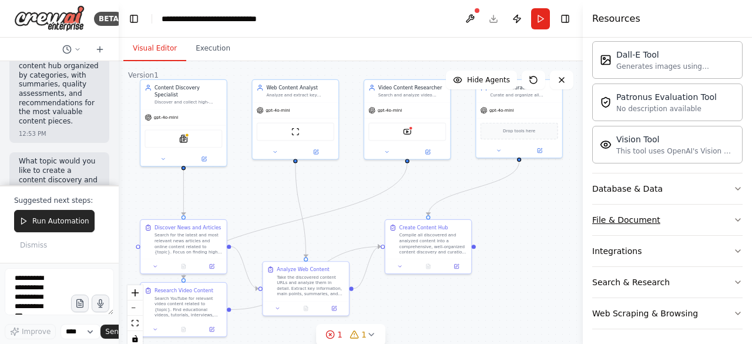
click at [637, 215] on div "File & Document" at bounding box center [626, 220] width 68 height 12
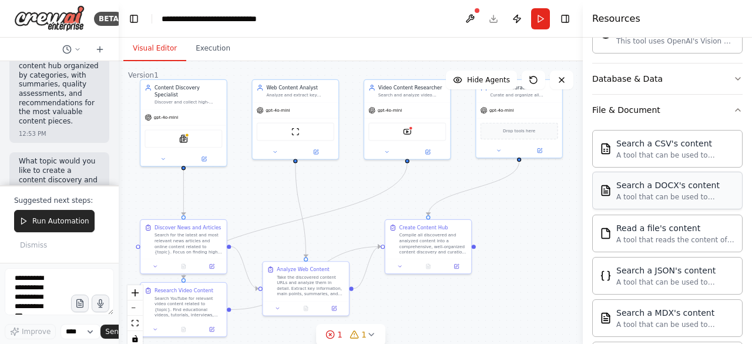
scroll to position [387, 0]
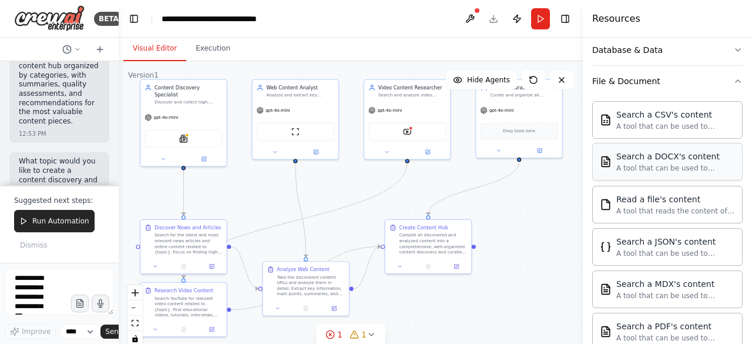
click at [671, 166] on div "A tool that can be used to semantic search a query from a DOCX's content." at bounding box center [675, 167] width 119 height 9
click at [671, 227] on div "Search a JSON's content A tool that can be used to semantic search a query from…" at bounding box center [667, 246] width 150 height 38
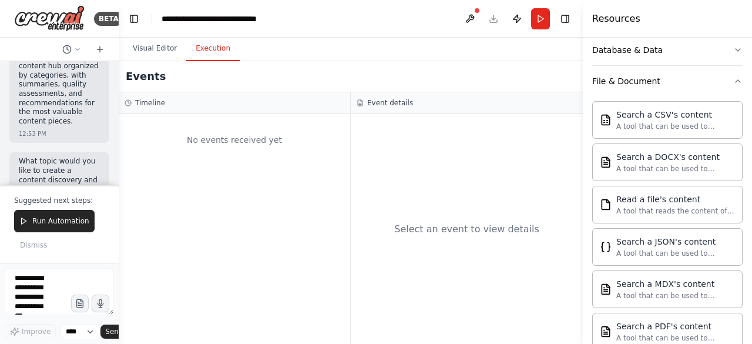
click at [206, 46] on button "Execution" at bounding box center [212, 48] width 53 height 25
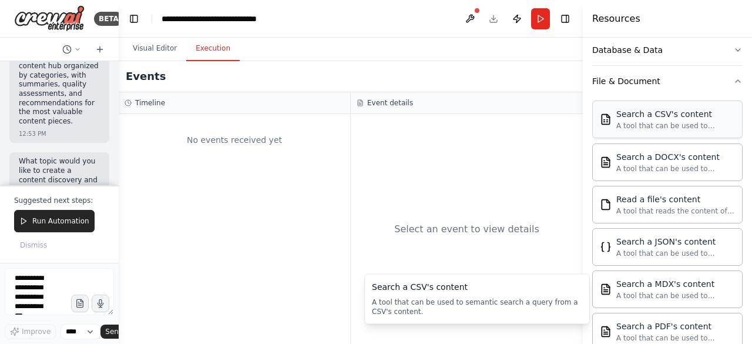
scroll to position [0, 0]
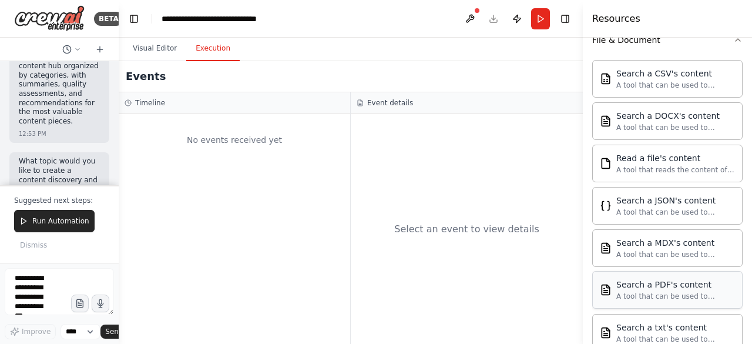
click at [656, 291] on div "A tool that can be used to semantic search a query from a PDF's content." at bounding box center [675, 295] width 119 height 9
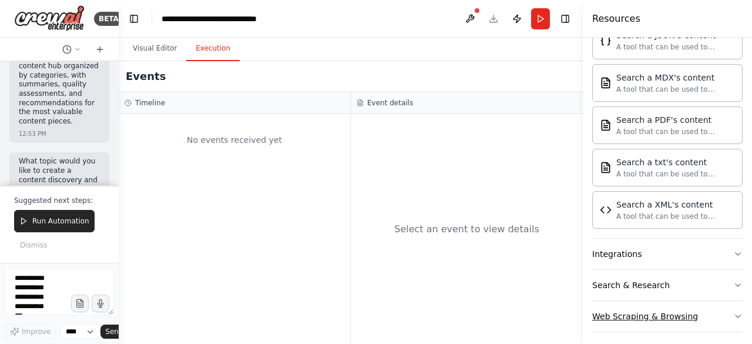
click at [654, 310] on div "Web Scraping & Browsing" at bounding box center [645, 316] width 106 height 12
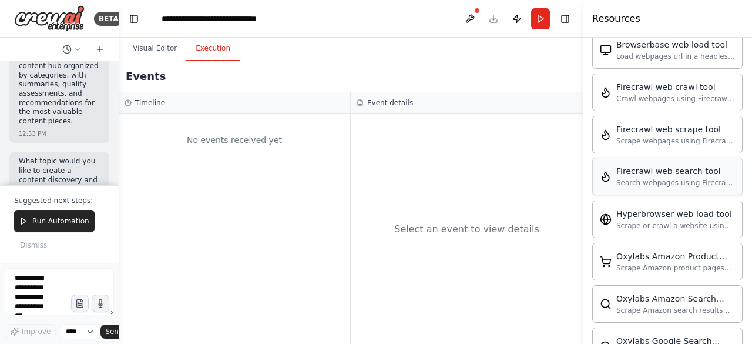
click at [660, 165] on div "Firecrawl web search tool" at bounding box center [675, 171] width 119 height 12
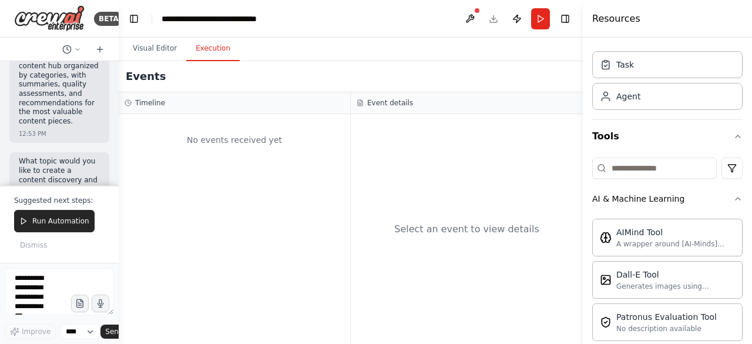
scroll to position [0, 0]
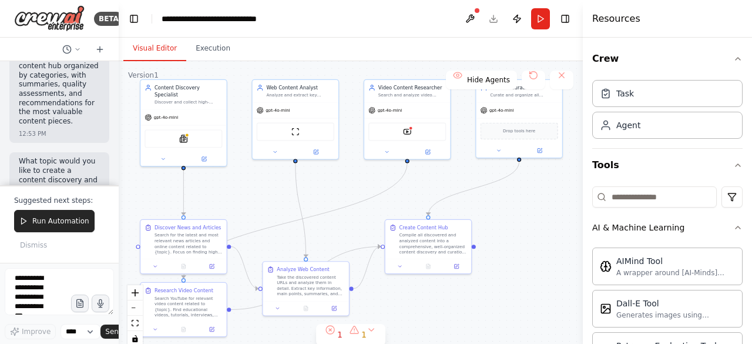
click at [150, 52] on button "Visual Editor" at bounding box center [154, 48] width 63 height 25
click at [35, 248] on span "Dismiss" at bounding box center [33, 244] width 27 height 9
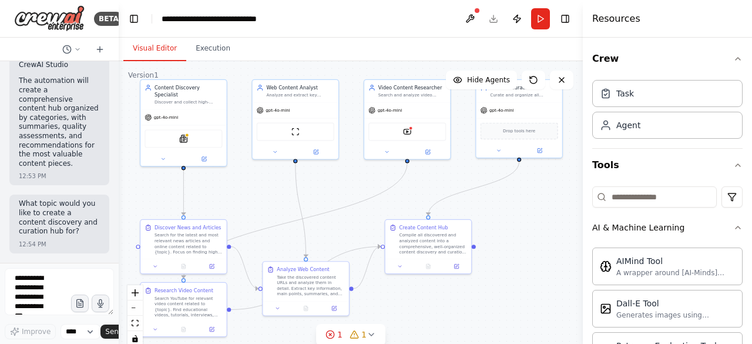
scroll to position [1826, 0]
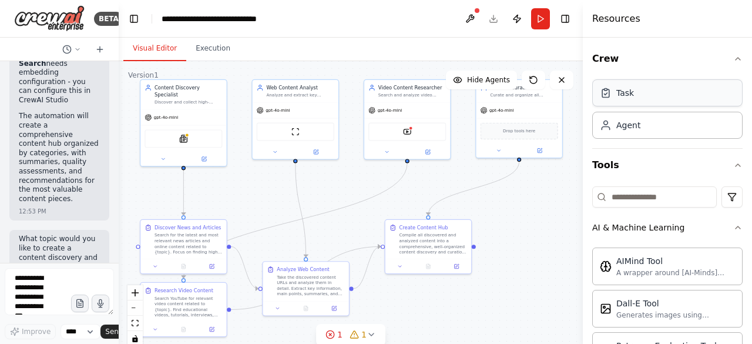
click at [632, 97] on div "Task" at bounding box center [667, 92] width 150 height 27
click at [513, 133] on div "Drop tools here" at bounding box center [519, 129] width 78 height 17
click at [408, 132] on img at bounding box center [407, 130] width 8 height 8
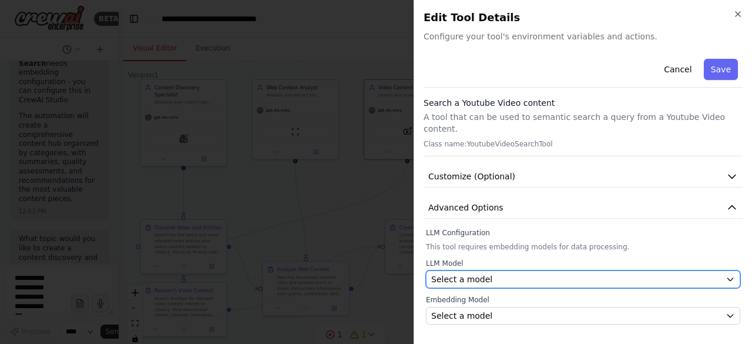
click at [473, 274] on button "Select a model" at bounding box center [583, 279] width 314 height 18
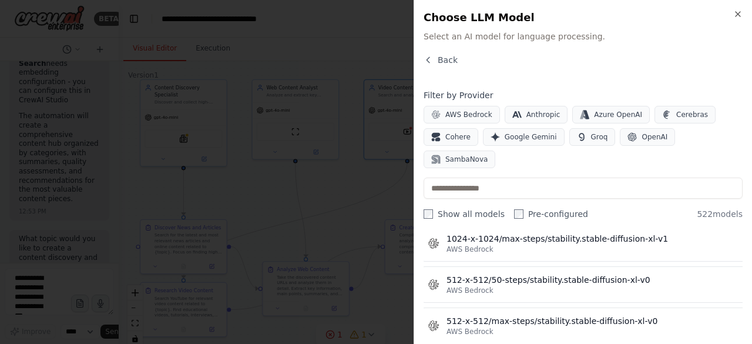
scroll to position [486, 4]
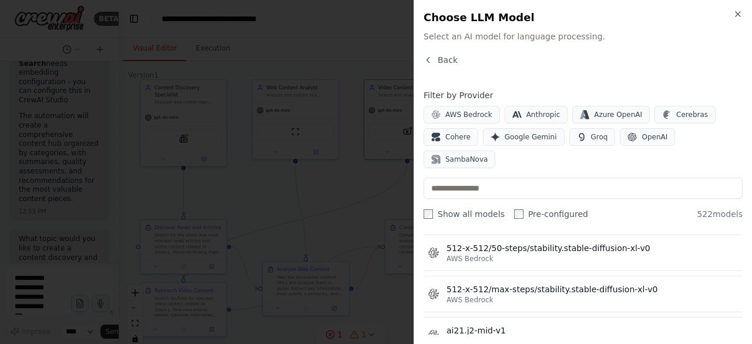
drag, startPoint x: 733, startPoint y: 21, endPoint x: 743, endPoint y: 15, distance: 11.3
click at [743, 15] on div "Close Choose LLM Model Select an AI model for language processing. Back Filter …" at bounding box center [582, 172] width 338 height 344
click at [741, 15] on icon "button" at bounding box center [737, 13] width 9 height 9
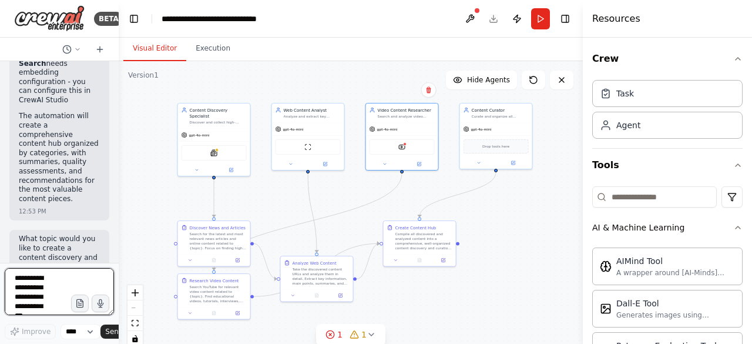
click at [35, 295] on textarea at bounding box center [59, 291] width 109 height 47
type textarea "**********"
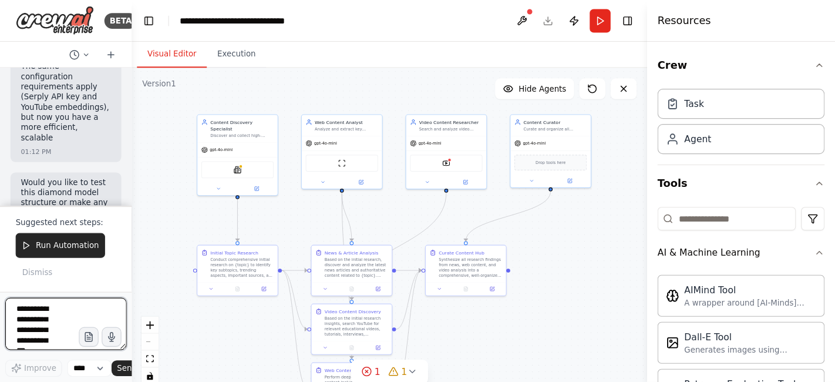
scroll to position [3411, 0]
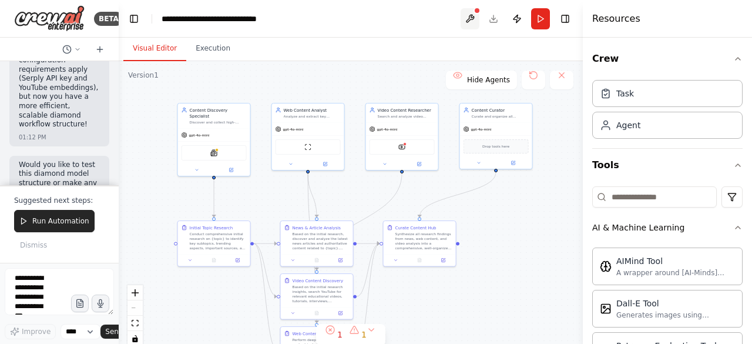
click at [472, 18] on button at bounding box center [469, 18] width 19 height 21
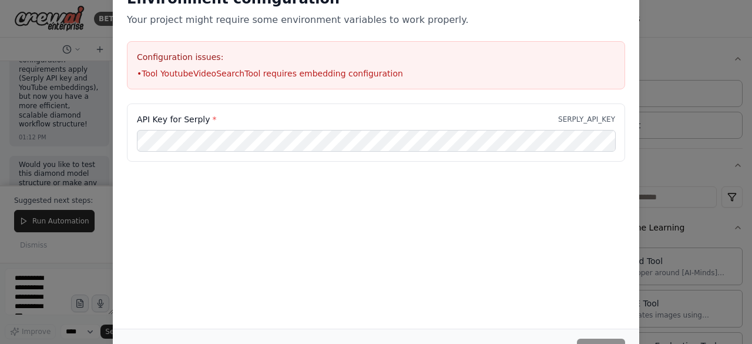
click at [675, 129] on div "Environment configuration Your project might require some environment variables…" at bounding box center [376, 172] width 752 height 344
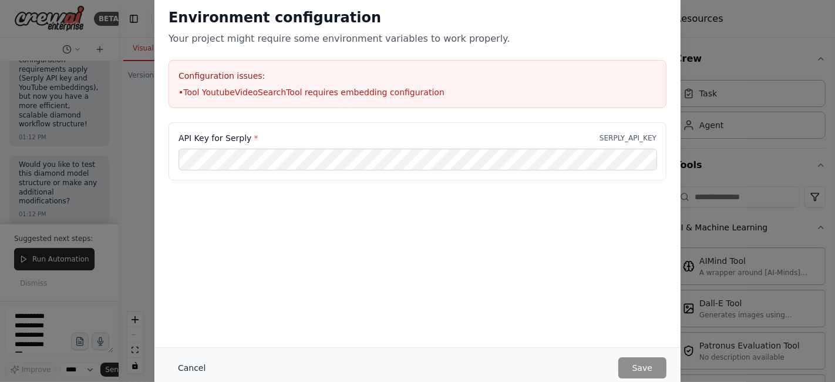
click at [189, 343] on button "Cancel" at bounding box center [192, 367] width 46 height 21
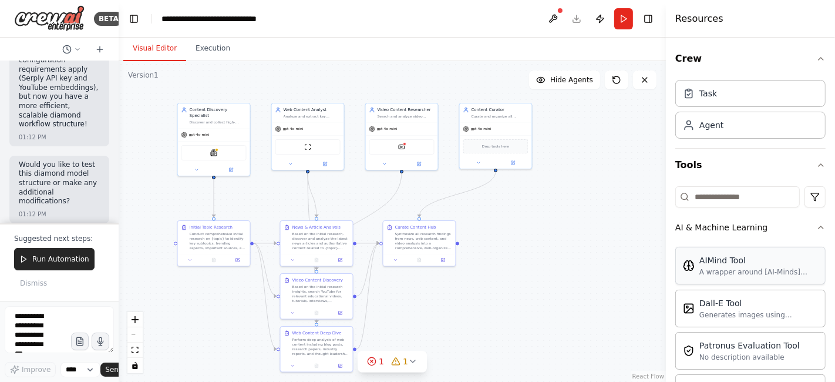
click at [744, 269] on div "A wrapper around [AI-Minds]([URL][DOMAIN_NAME]). Useful for when you need answe…" at bounding box center [758, 271] width 119 height 9
click at [740, 230] on div "AI & Machine Learning" at bounding box center [721, 227] width 92 height 12
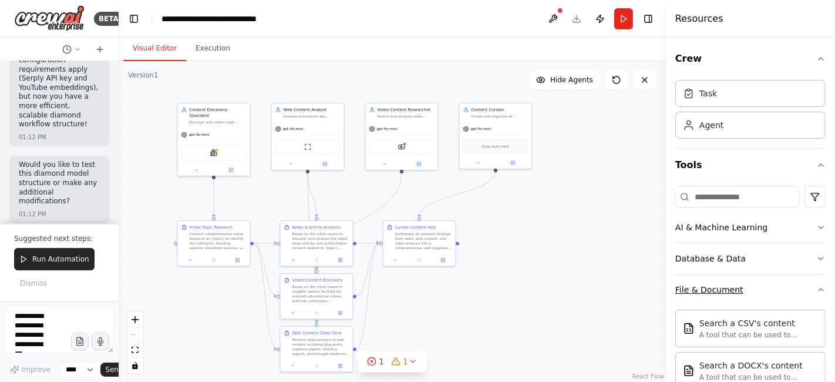
click at [736, 281] on button "File & Document" at bounding box center [750, 289] width 150 height 31
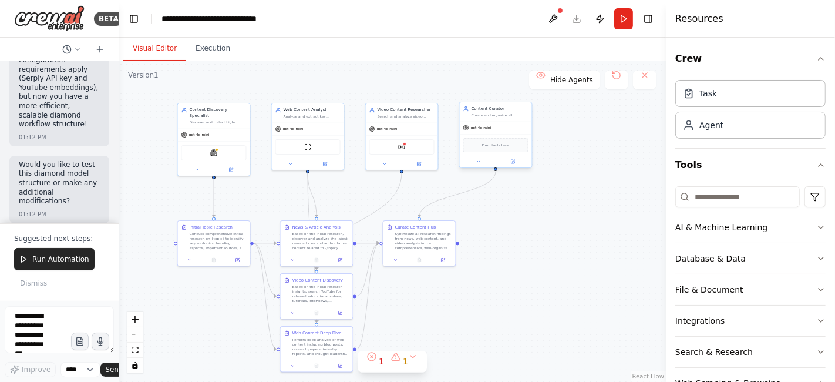
click at [492, 122] on div "gpt-4o-mini" at bounding box center [496, 128] width 72 height 13
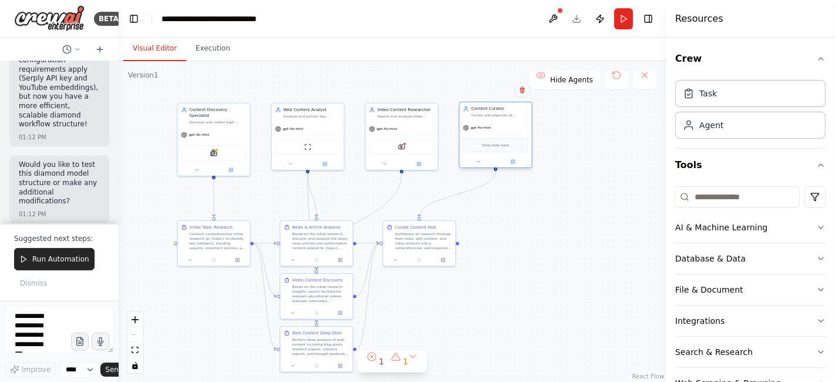
click at [500, 151] on div "Drop tools here" at bounding box center [495, 145] width 65 height 14
click at [516, 162] on button at bounding box center [512, 161] width 33 height 7
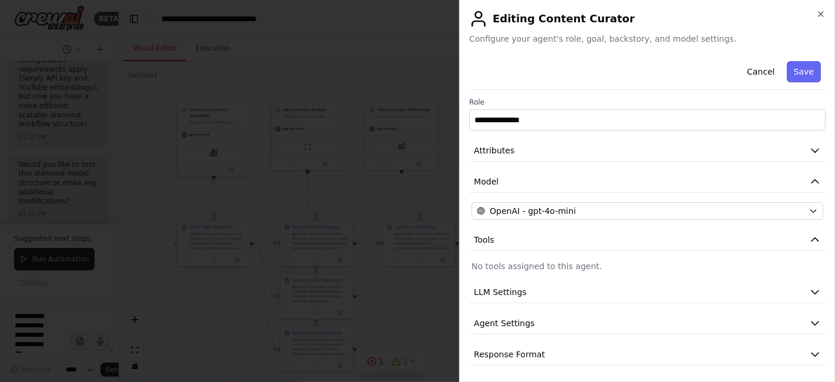
scroll to position [0, 0]
click at [751, 18] on icon "button" at bounding box center [820, 13] width 9 height 9
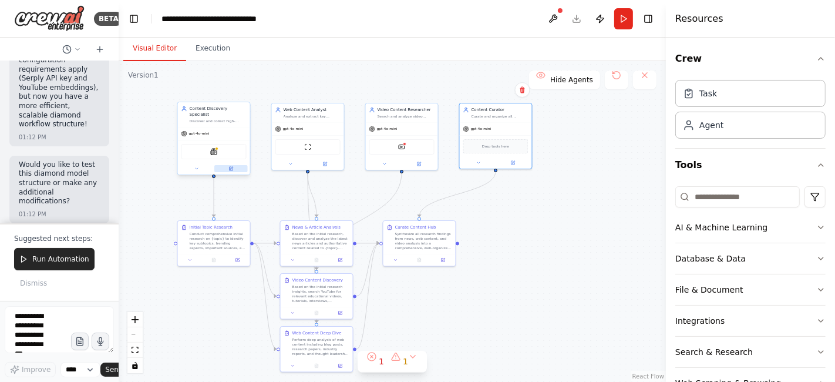
click at [233, 166] on icon at bounding box center [230, 168] width 5 height 5
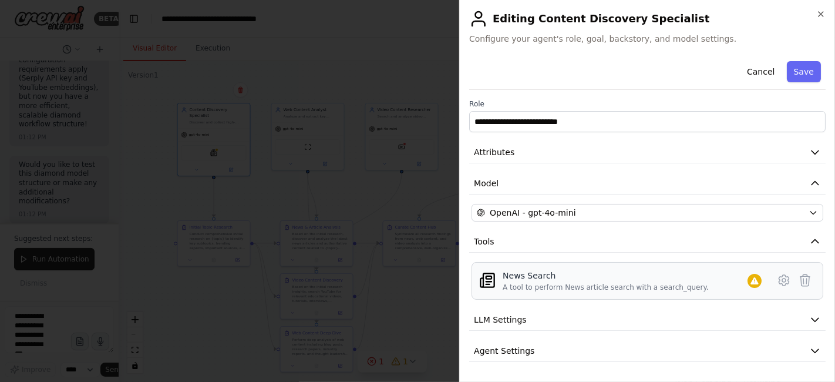
scroll to position [28, 0]
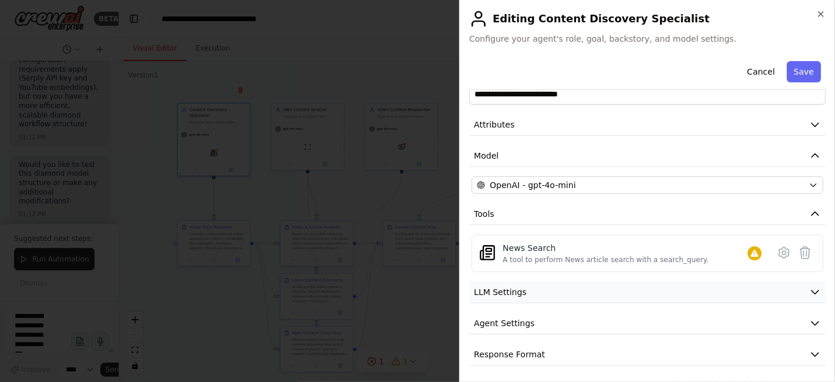
click at [543, 290] on button "LLM Settings" at bounding box center [647, 292] width 356 height 22
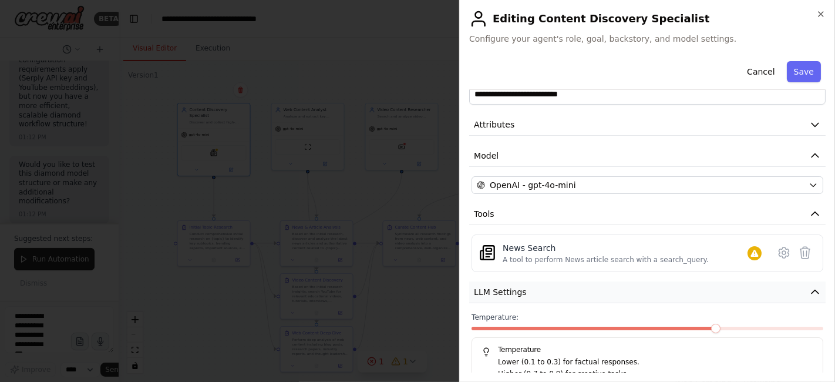
scroll to position [111, 0]
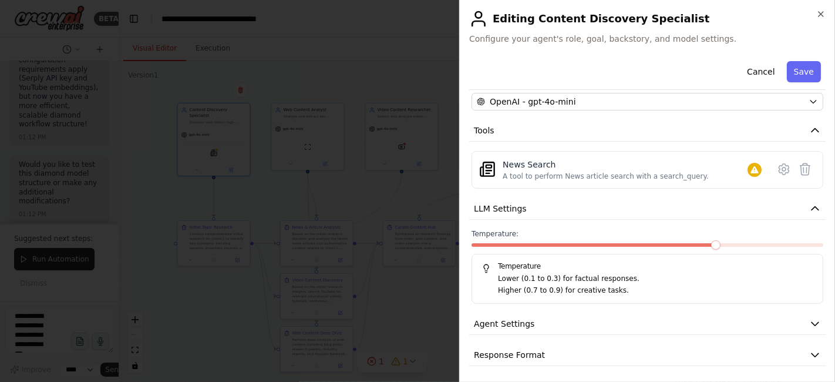
click at [549, 279] on p "Lower (0.1 to 0.3) for factual responses." at bounding box center [655, 279] width 315 height 12
click at [560, 285] on p "Higher (0.7 to 0.9) for creative tasks." at bounding box center [655, 291] width 315 height 12
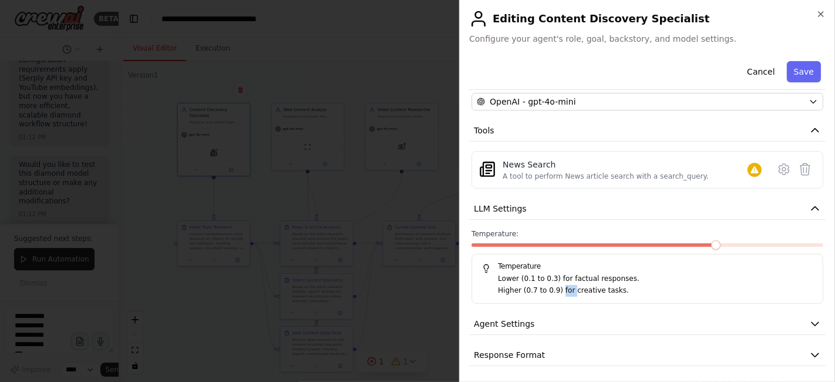
click at [560, 285] on p "Higher (0.7 to 0.9) for creative tasks." at bounding box center [655, 291] width 315 height 12
click at [573, 290] on p "Higher (0.7 to 0.9) for creative tasks." at bounding box center [655, 291] width 315 height 12
click at [716, 245] on div at bounding box center [648, 247] width 352 height 8
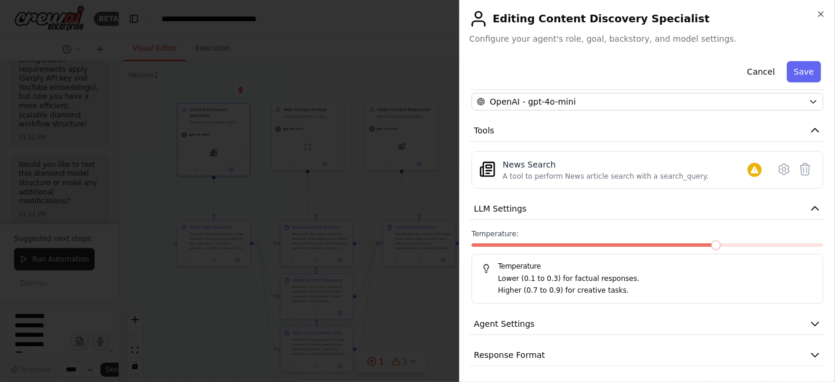
click at [701, 232] on label "Temperature:" at bounding box center [648, 233] width 352 height 9
click at [711, 243] on span at bounding box center [715, 244] width 9 height 9
click at [751, 18] on icon "button" at bounding box center [820, 13] width 9 height 9
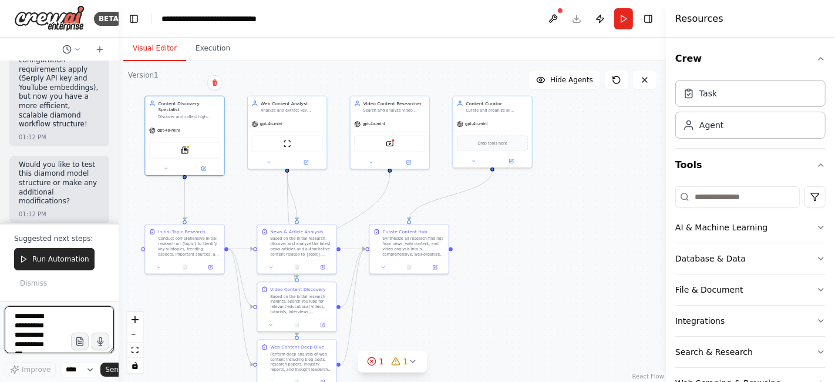
click at [56, 324] on textarea at bounding box center [59, 329] width 109 height 47
click at [89, 343] on select "****" at bounding box center [80, 369] width 40 height 15
click at [379, 343] on div "1" at bounding box center [375, 361] width 17 height 12
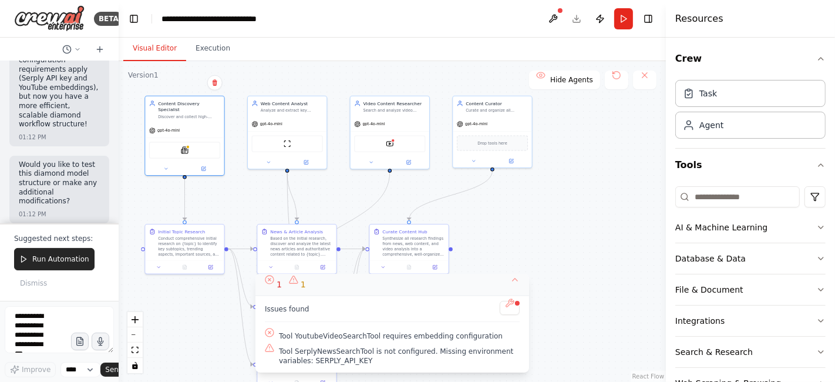
click at [518, 280] on button "1 1" at bounding box center [392, 285] width 274 height 22
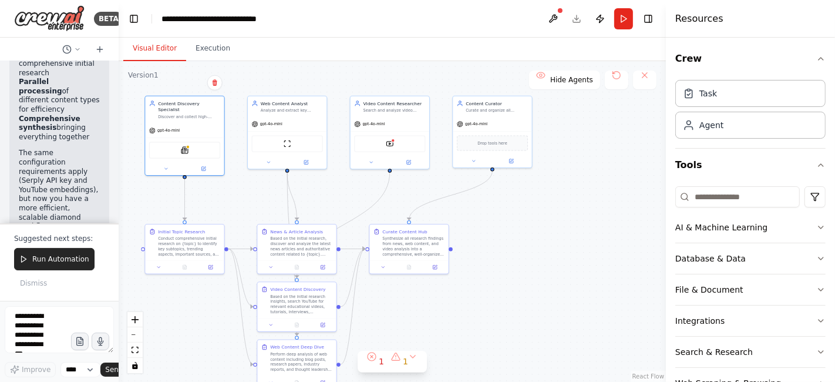
scroll to position [3428, 0]
